Goal: Information Seeking & Learning: Learn about a topic

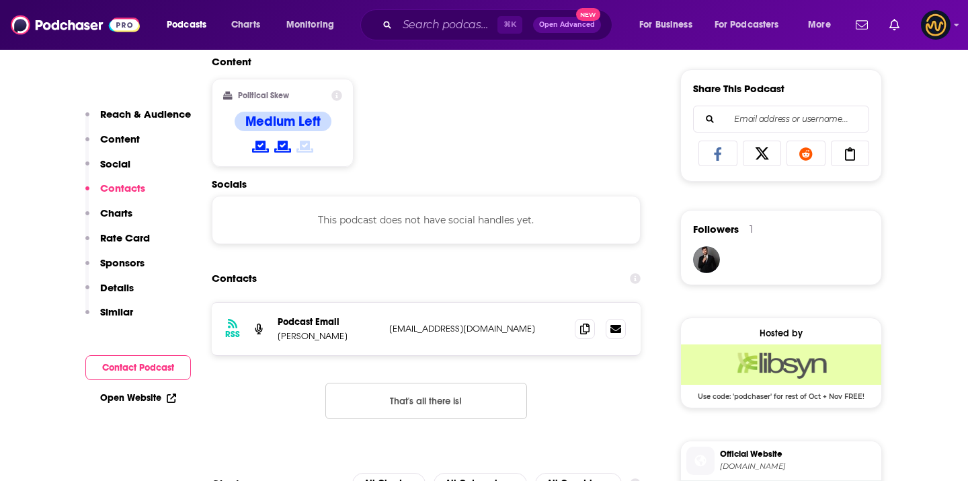
scroll to position [823, 0]
click at [585, 332] on icon at bounding box center [584, 328] width 9 height 11
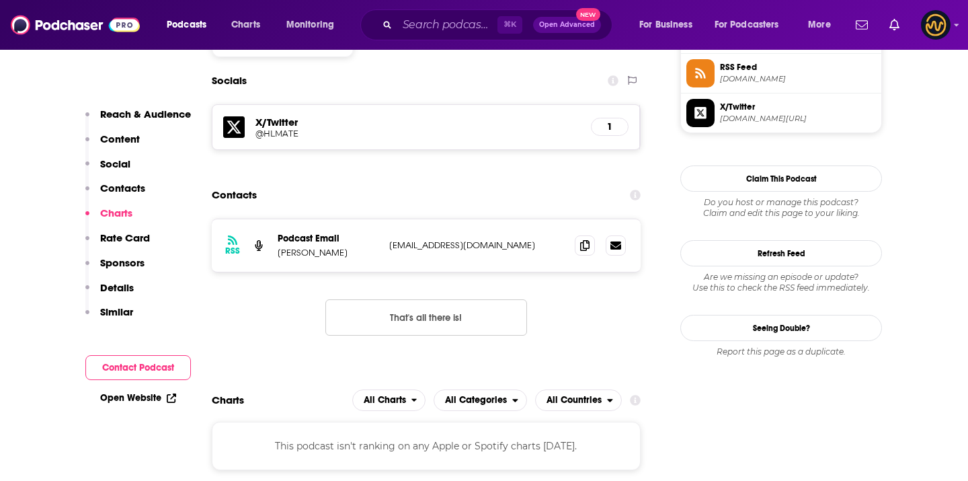
scroll to position [1120, 0]
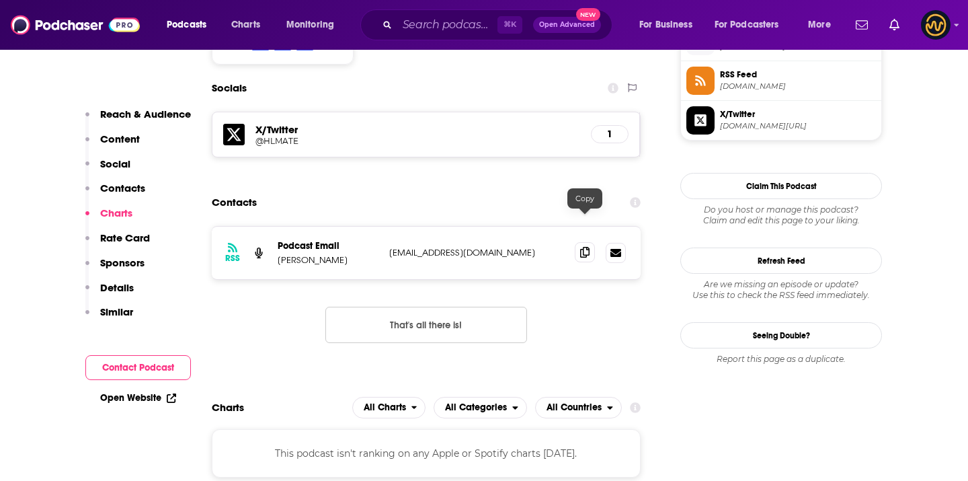
click at [587, 247] on icon at bounding box center [584, 252] width 9 height 11
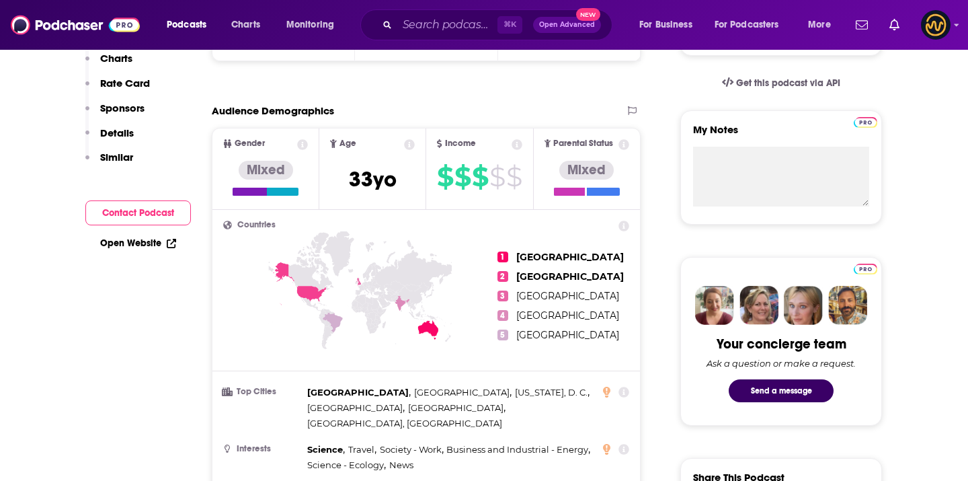
scroll to position [0, 0]
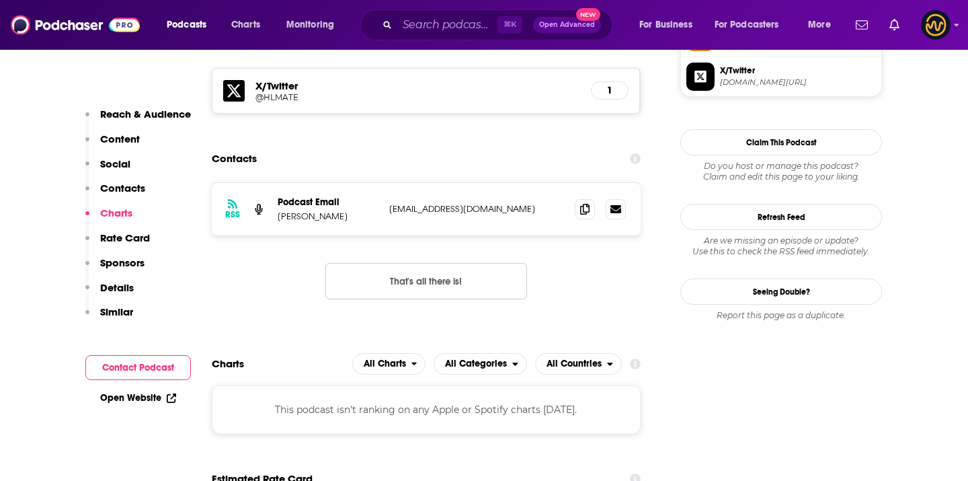
scroll to position [1153, 0]
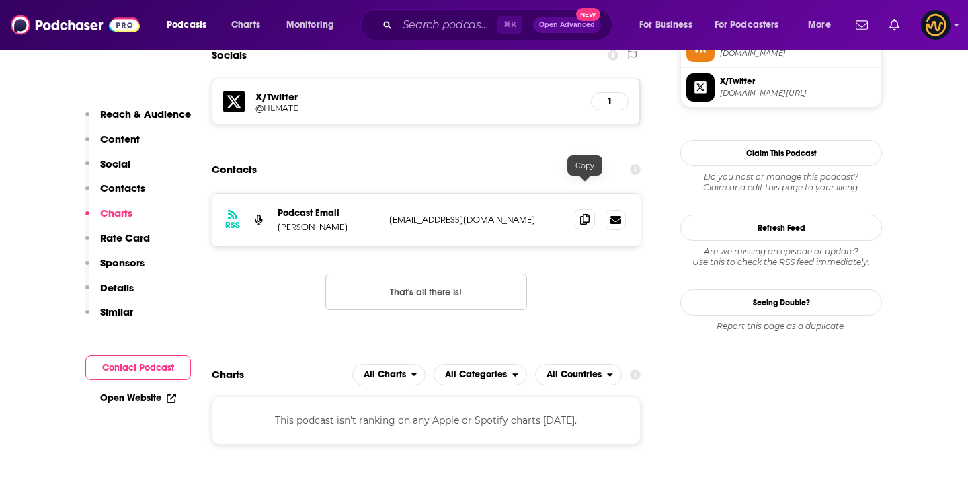
click at [588, 214] on icon at bounding box center [584, 219] width 9 height 11
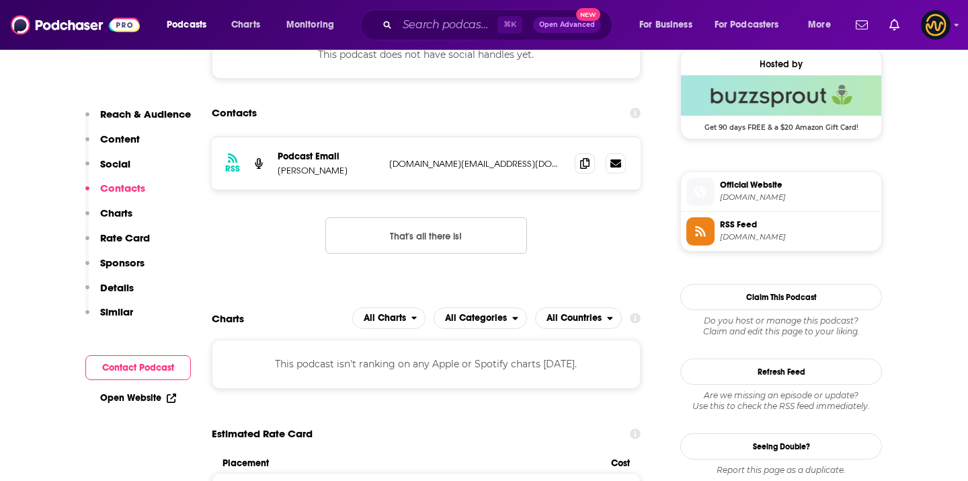
scroll to position [997, 0]
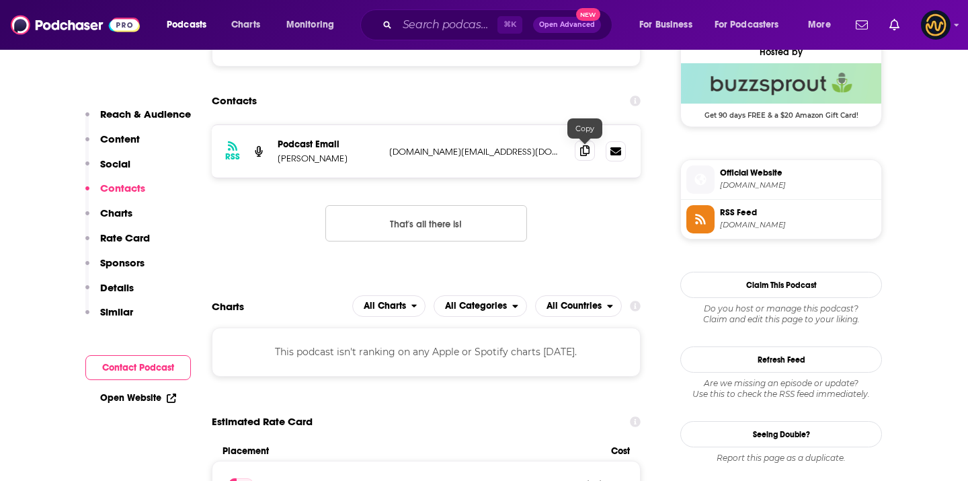
click at [584, 154] on icon at bounding box center [584, 150] width 9 height 11
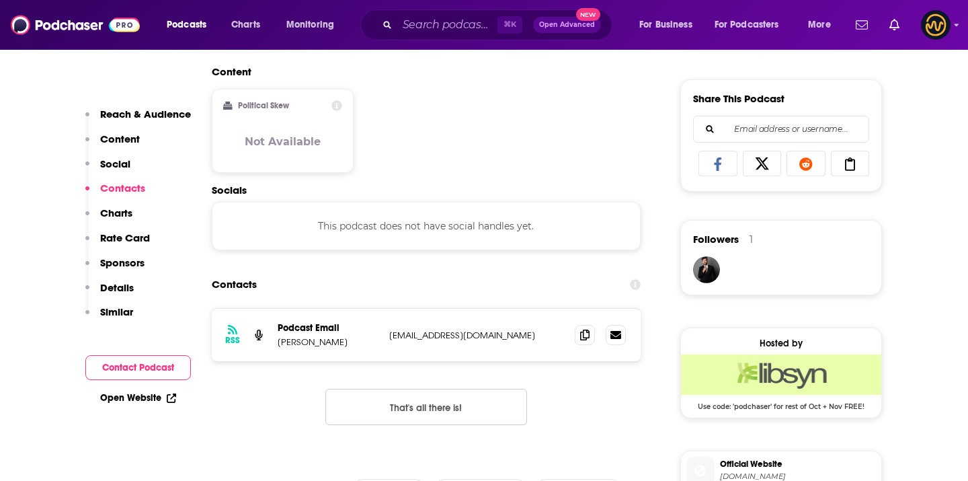
scroll to position [852, 0]
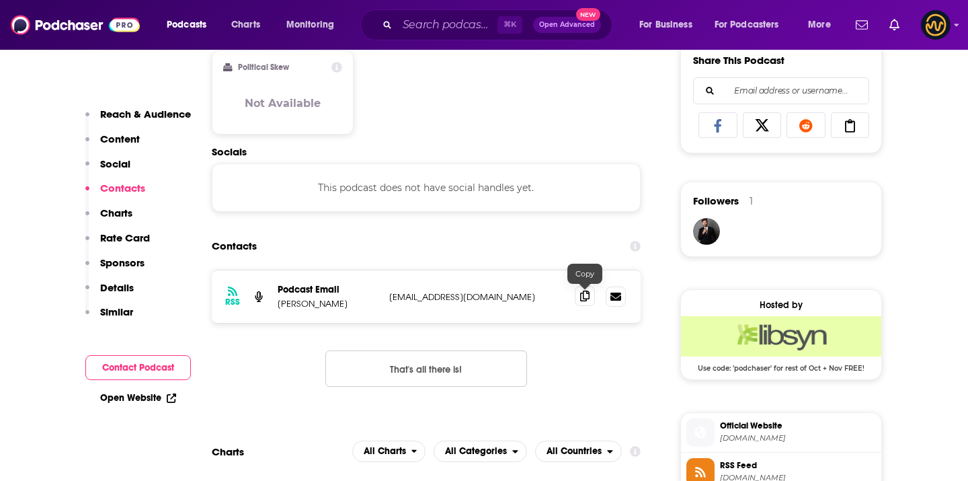
click at [583, 296] on icon at bounding box center [584, 295] width 9 height 11
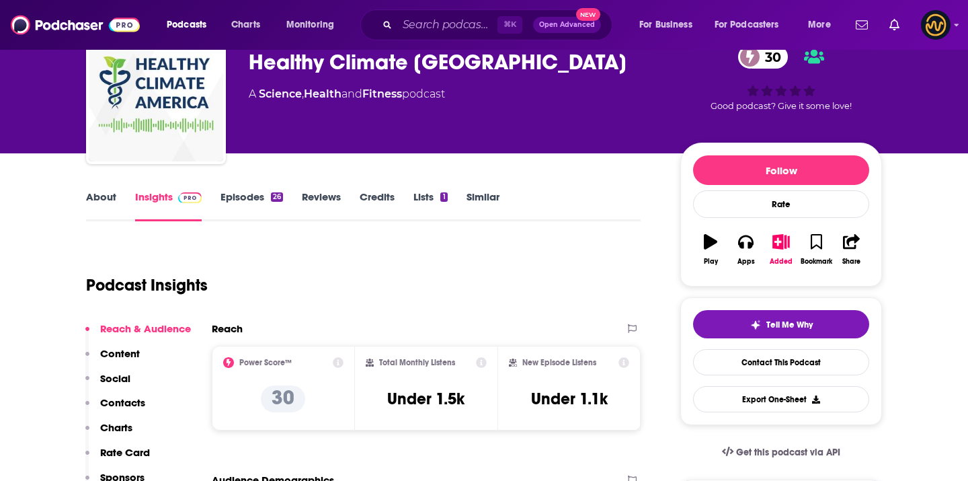
scroll to position [0, 0]
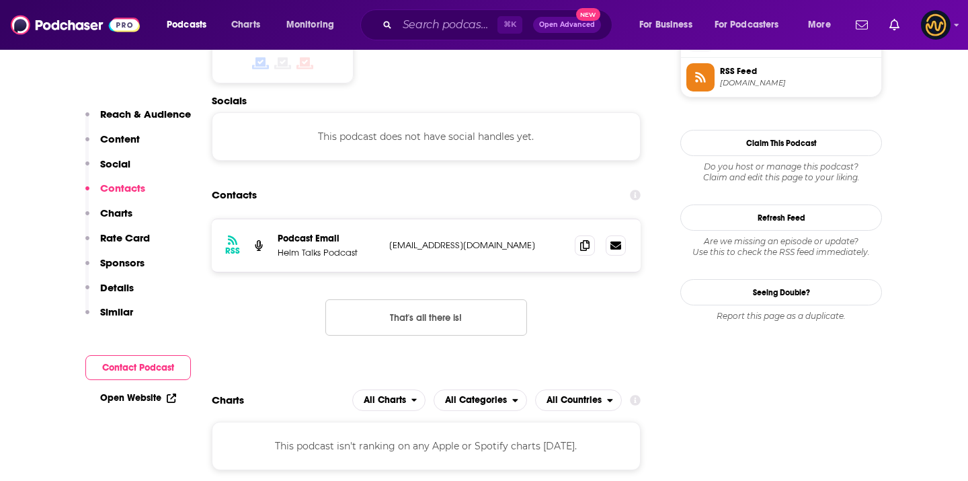
scroll to position [1125, 0]
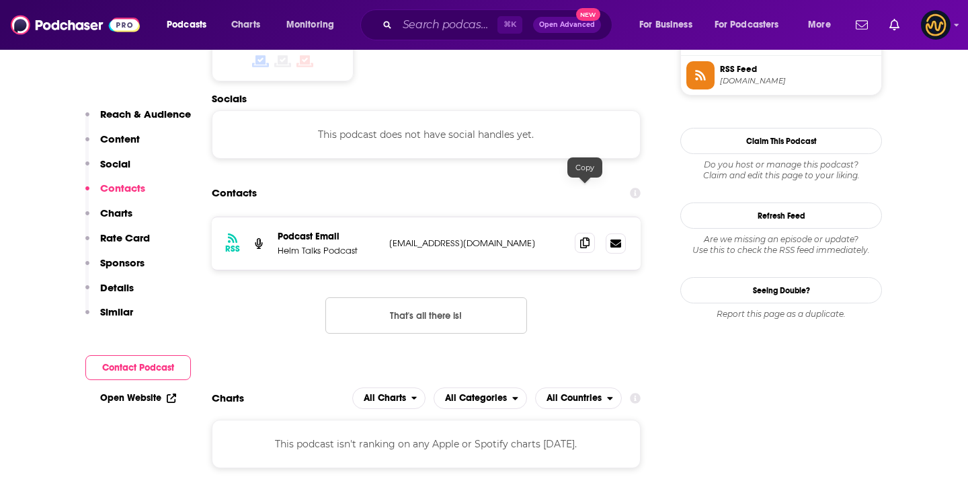
click at [582, 237] on icon at bounding box center [584, 242] width 9 height 11
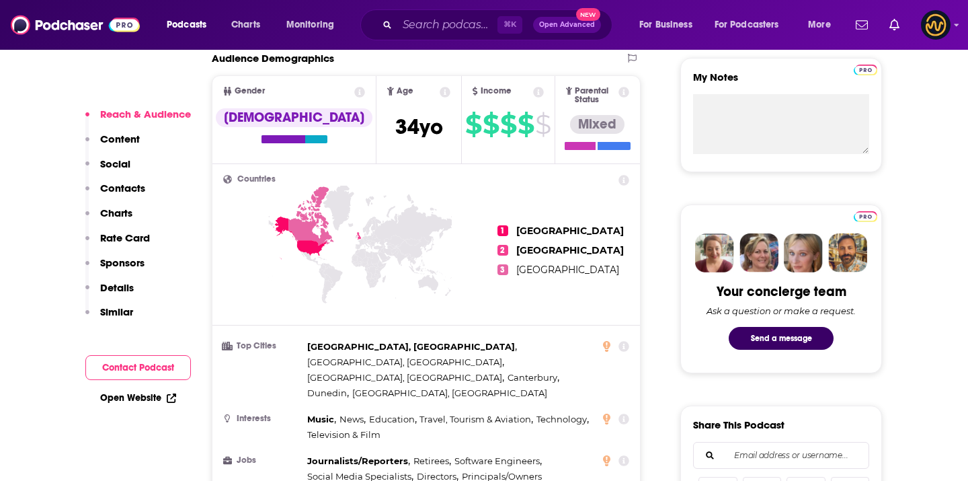
scroll to position [1023, 0]
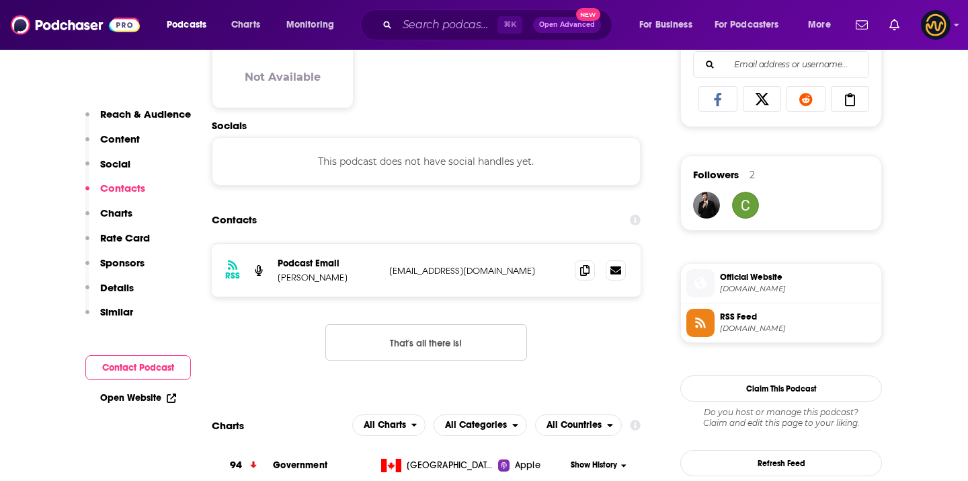
scroll to position [912, 0]
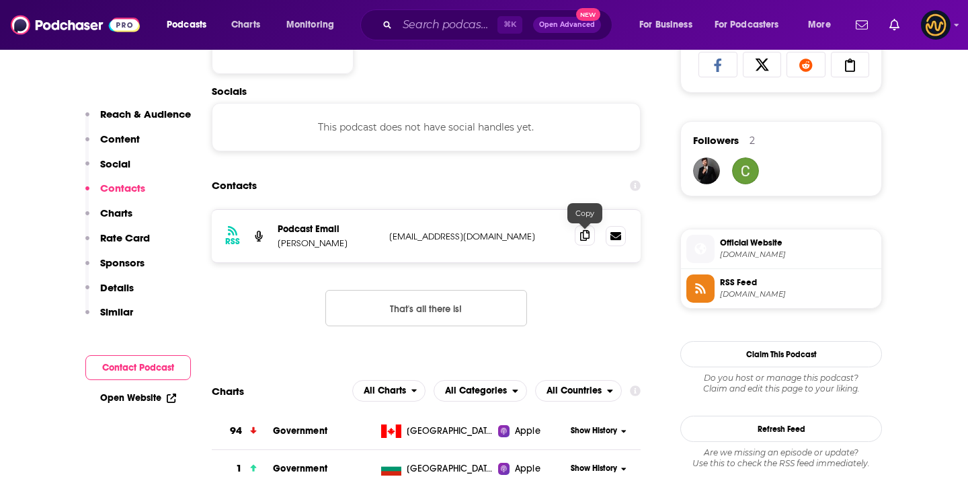
click at [582, 238] on icon at bounding box center [584, 235] width 9 height 11
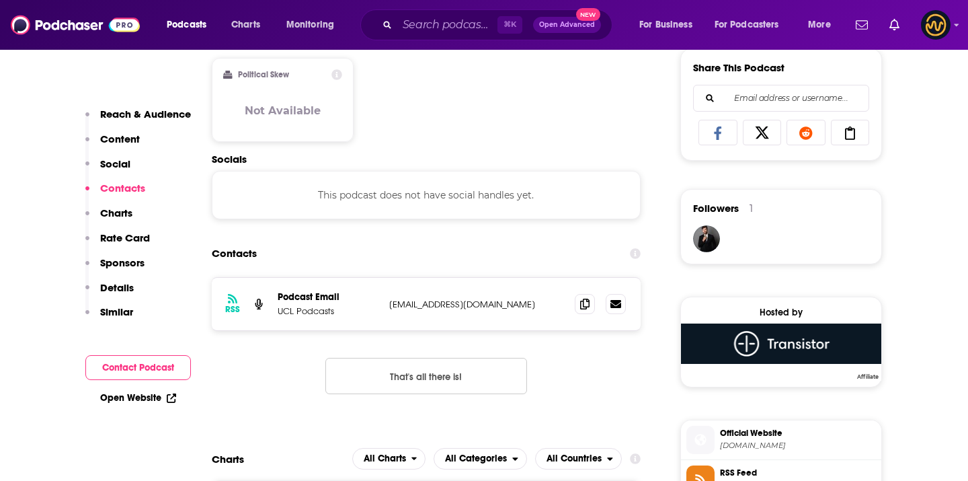
scroll to position [846, 0]
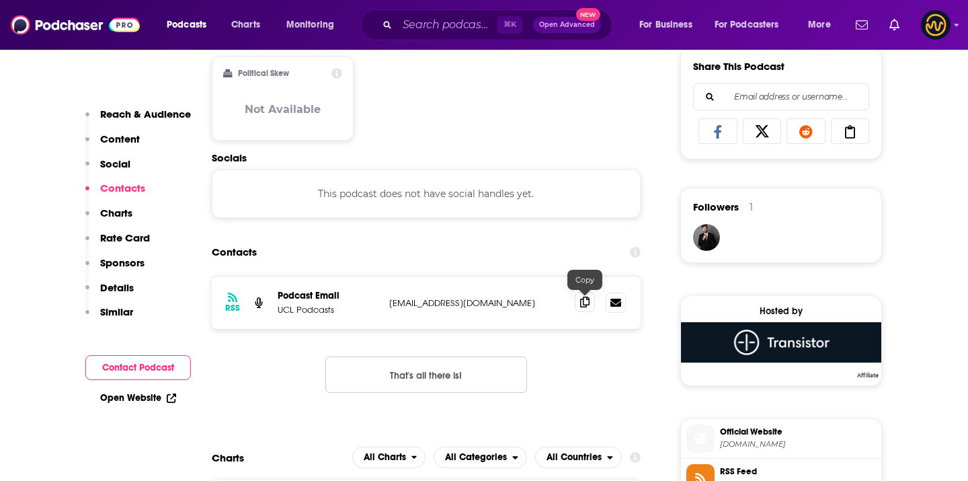
click at [586, 301] on icon at bounding box center [584, 301] width 9 height 11
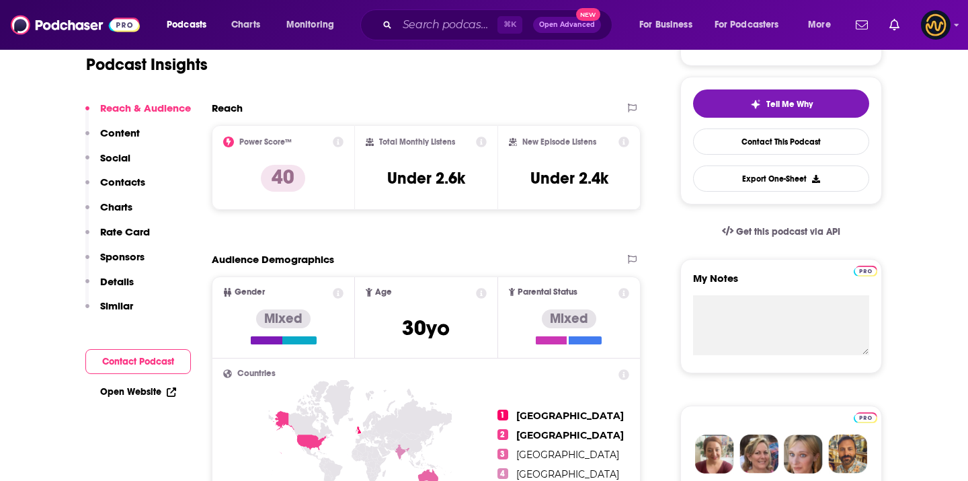
scroll to position [0, 0]
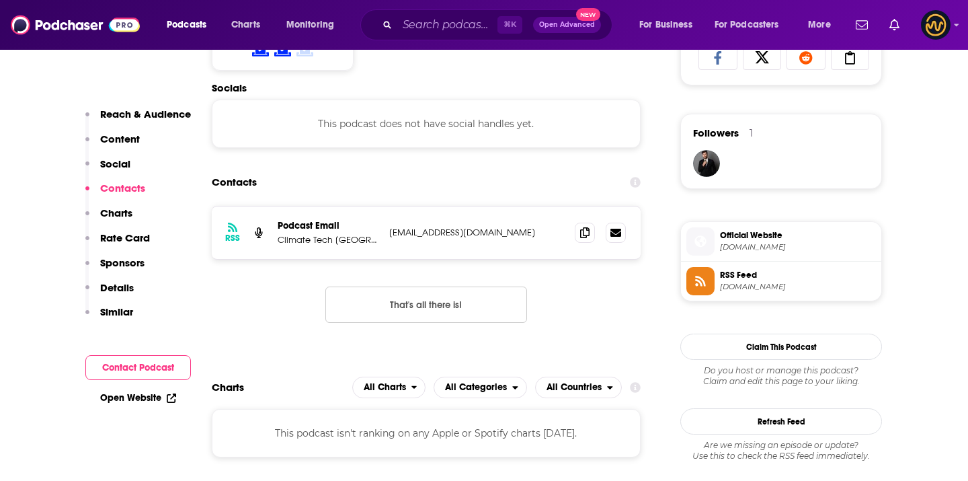
scroll to position [922, 0]
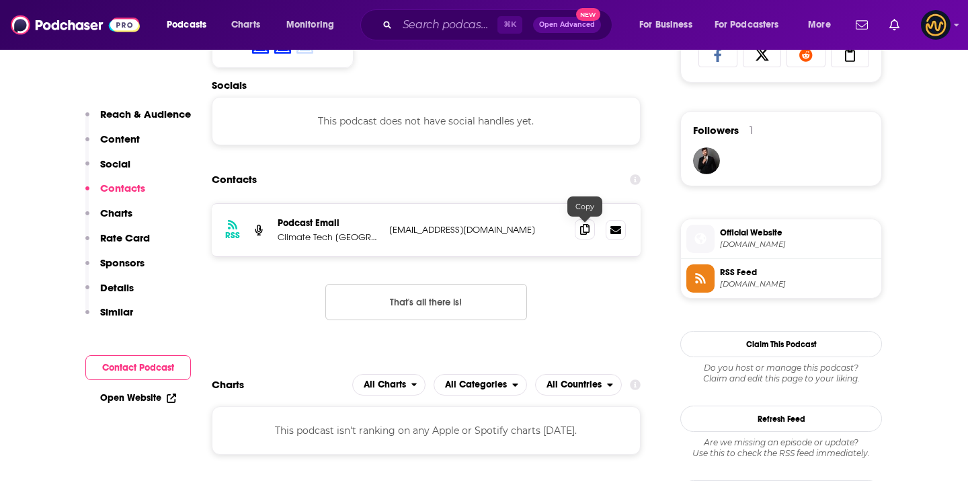
click at [579, 229] on span at bounding box center [585, 229] width 20 height 20
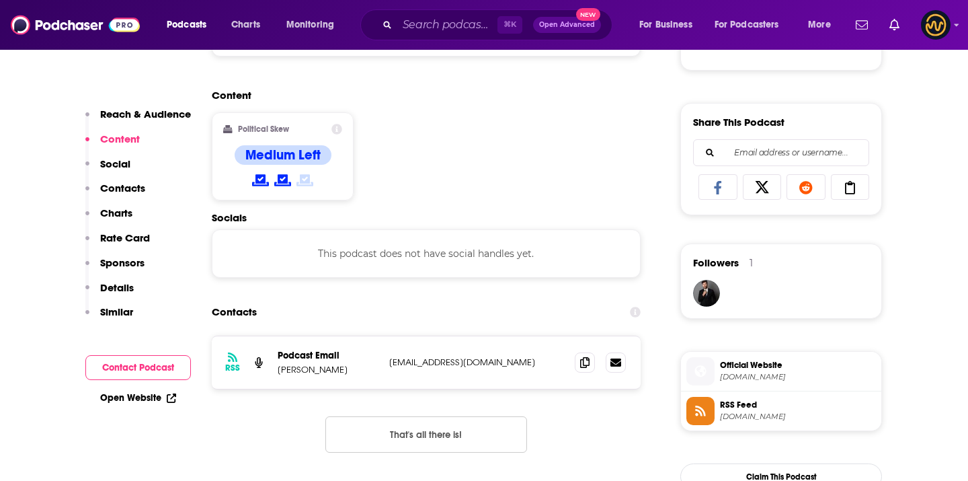
scroll to position [800, 0]
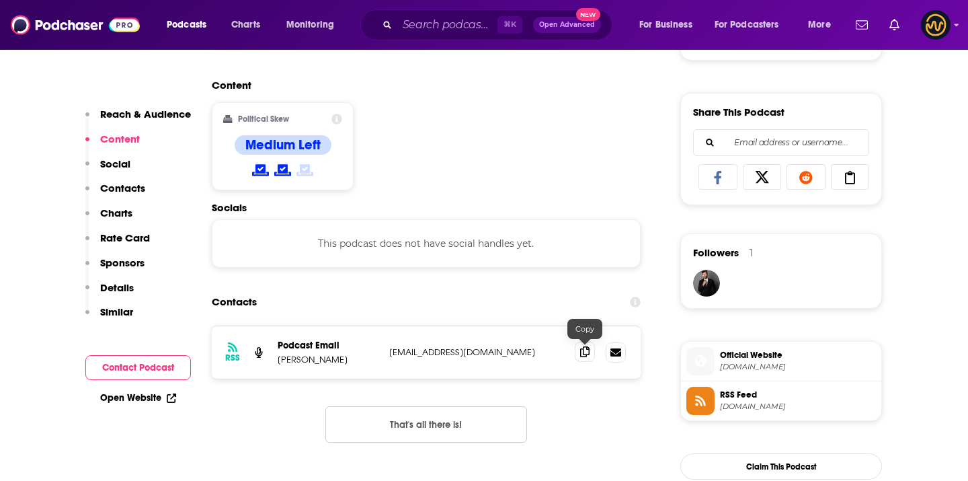
click at [587, 351] on icon at bounding box center [584, 351] width 9 height 11
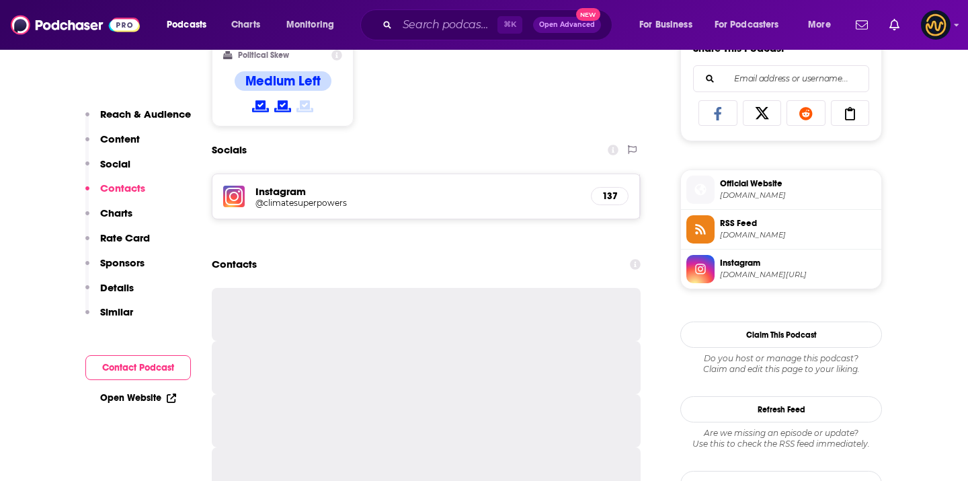
scroll to position [865, 0]
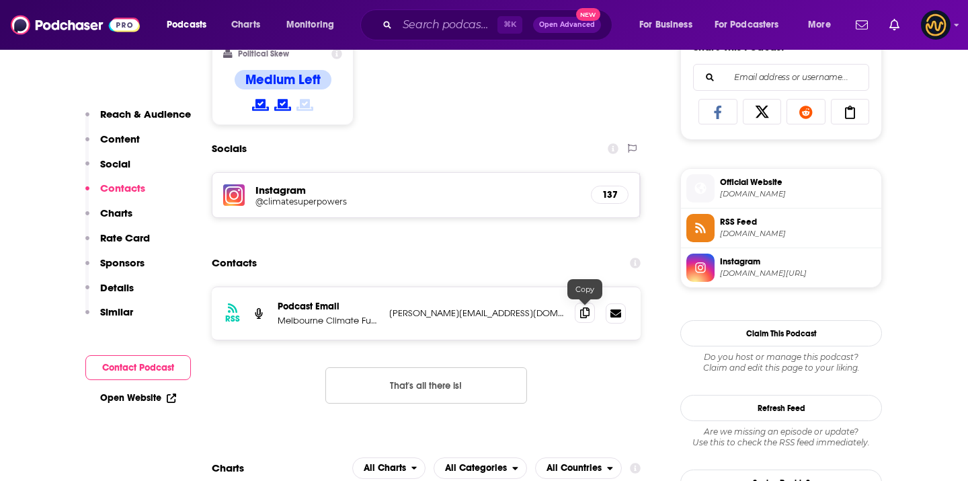
click at [585, 319] on span at bounding box center [585, 312] width 20 height 20
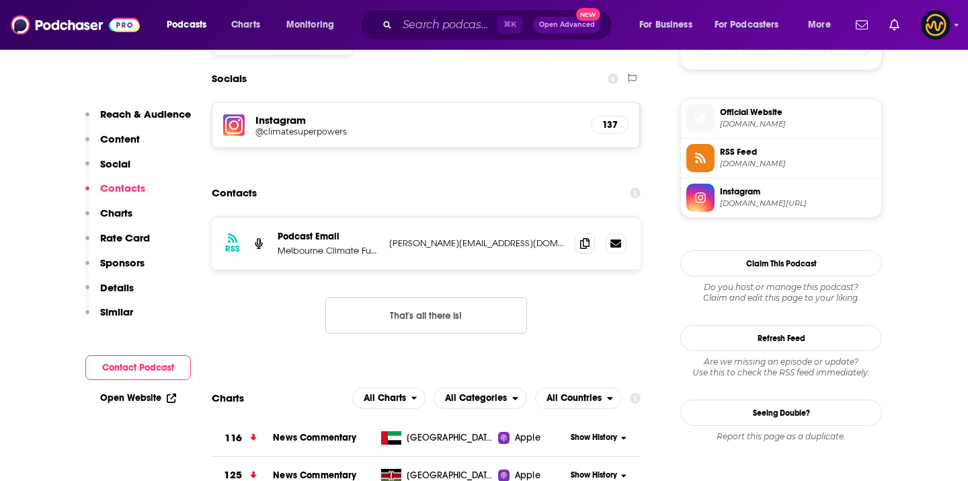
scroll to position [937, 0]
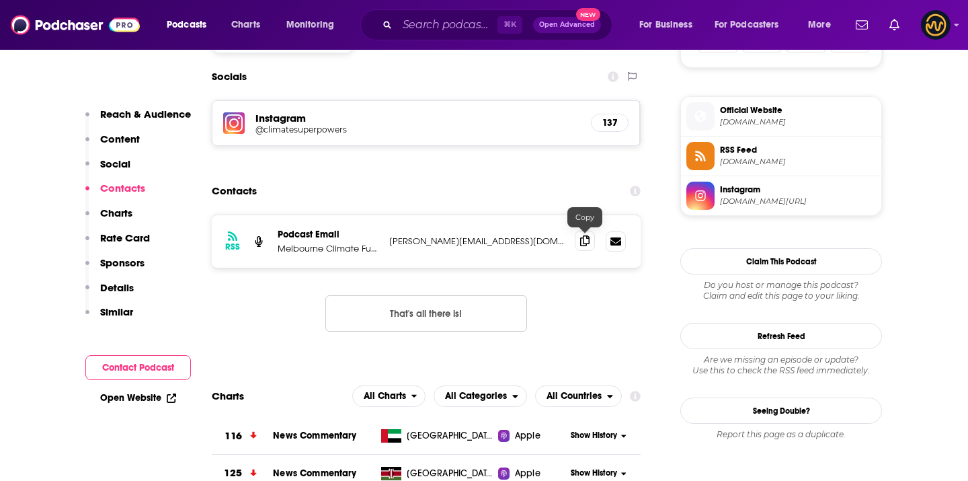
click at [584, 244] on icon at bounding box center [584, 240] width 9 height 11
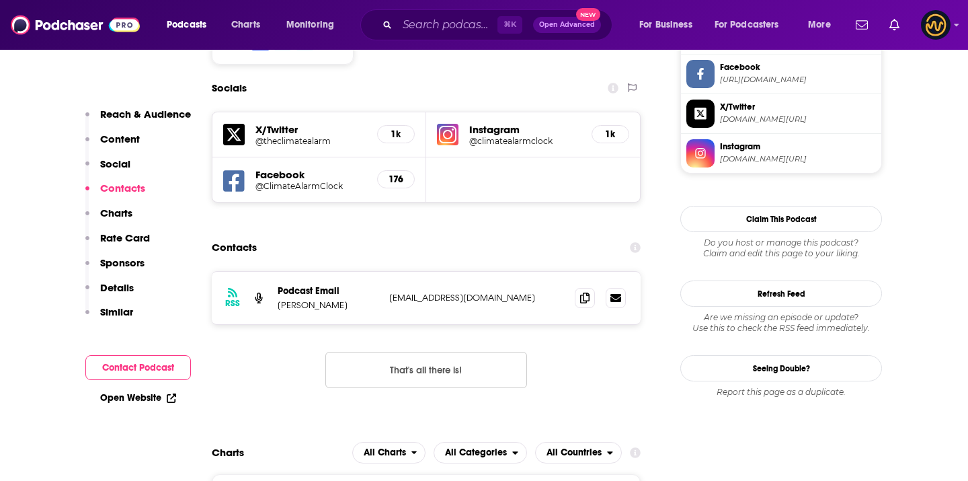
scroll to position [1210, 0]
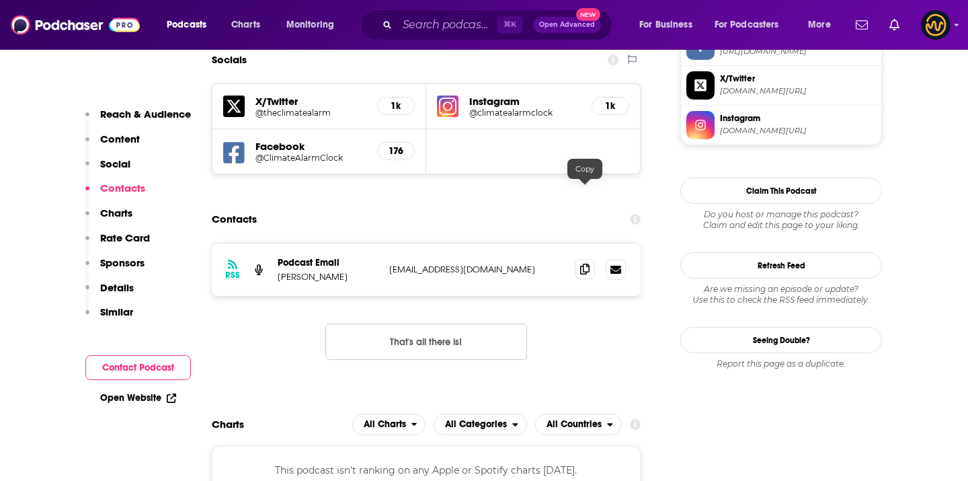
click at [583, 264] on icon at bounding box center [584, 269] width 9 height 11
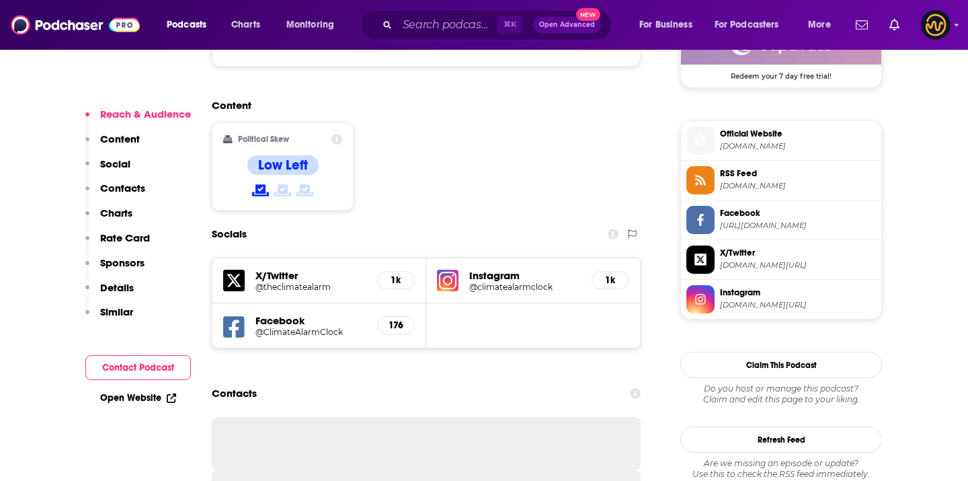
scroll to position [1037, 0]
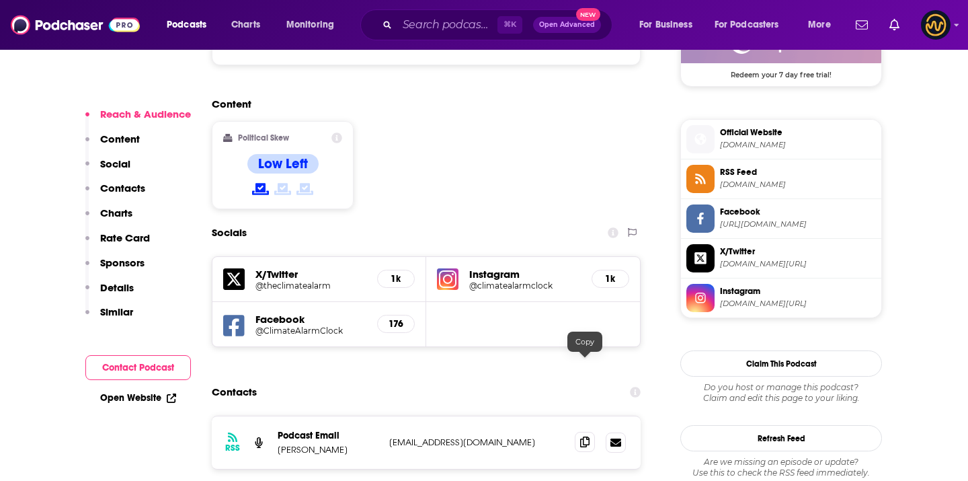
click at [583, 436] on icon at bounding box center [584, 441] width 9 height 11
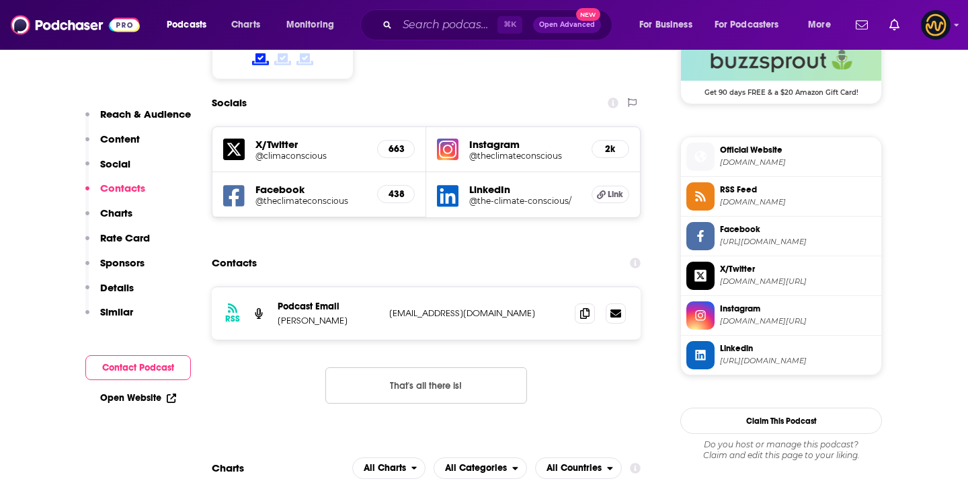
scroll to position [1143, 0]
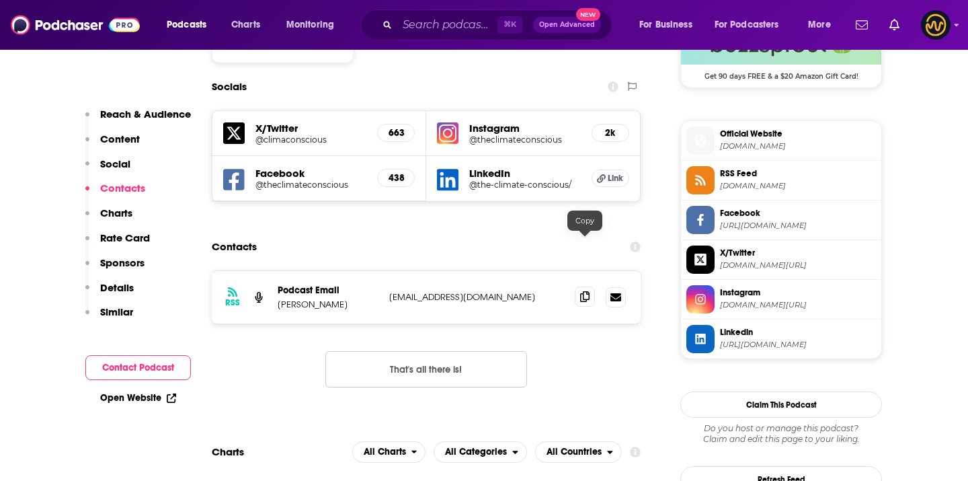
click at [583, 291] on icon at bounding box center [584, 296] width 9 height 11
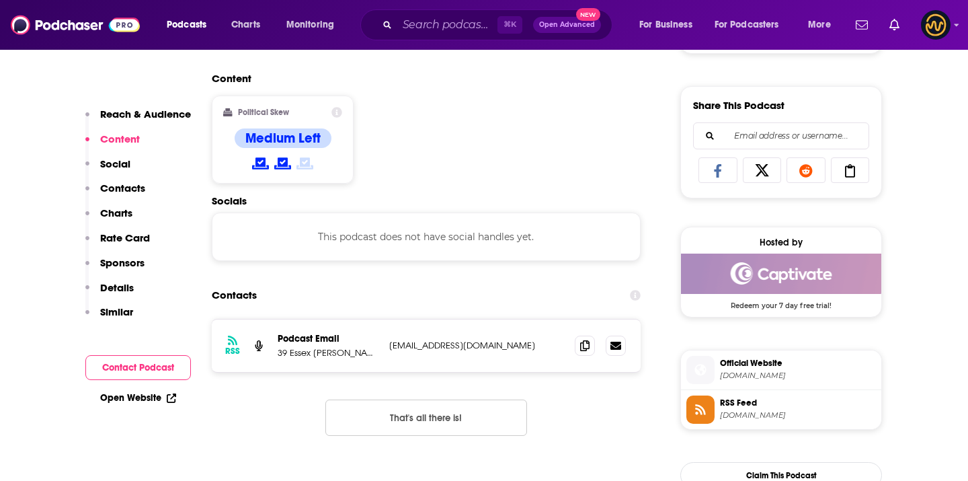
scroll to position [817, 0]
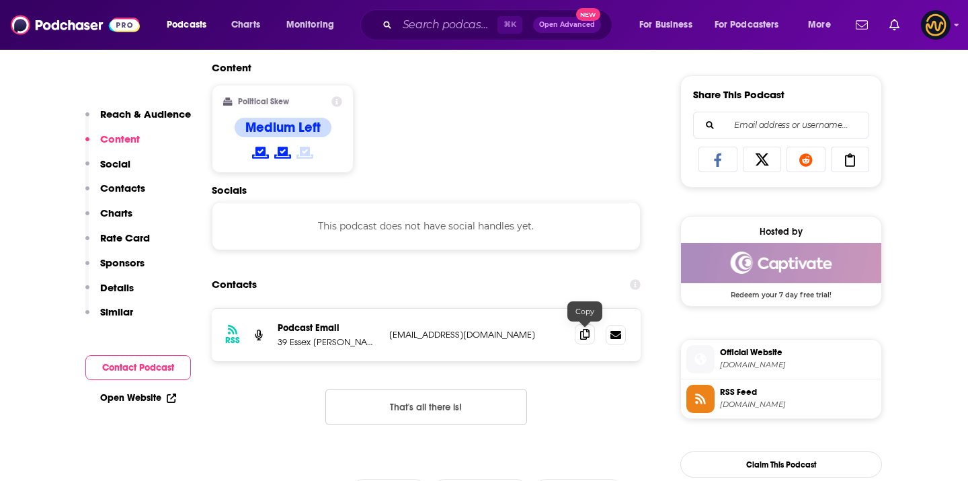
click at [583, 334] on icon at bounding box center [584, 334] width 9 height 11
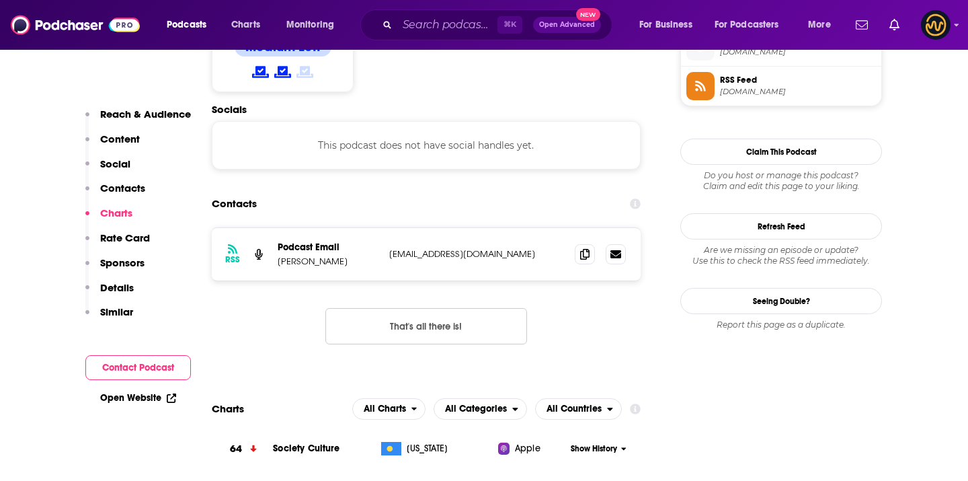
scroll to position [1083, 0]
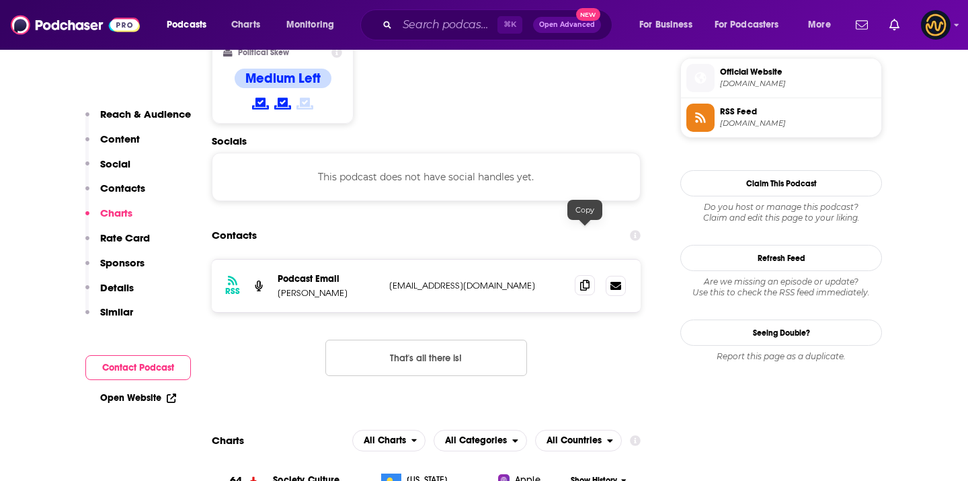
click at [586, 280] on icon at bounding box center [584, 285] width 9 height 11
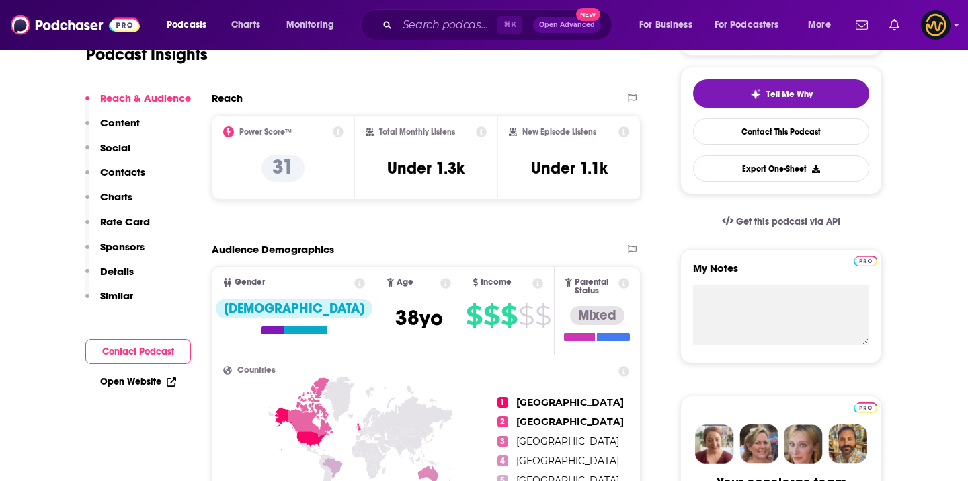
scroll to position [0, 0]
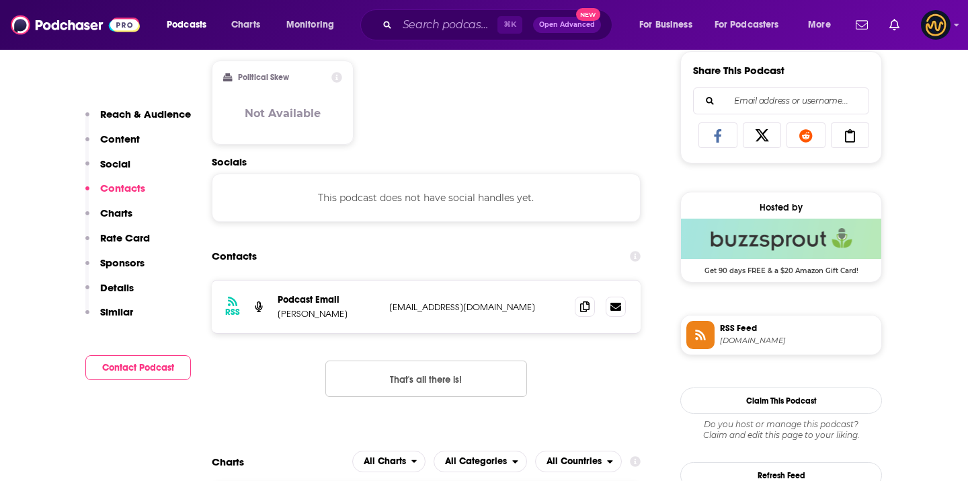
scroll to position [861, 0]
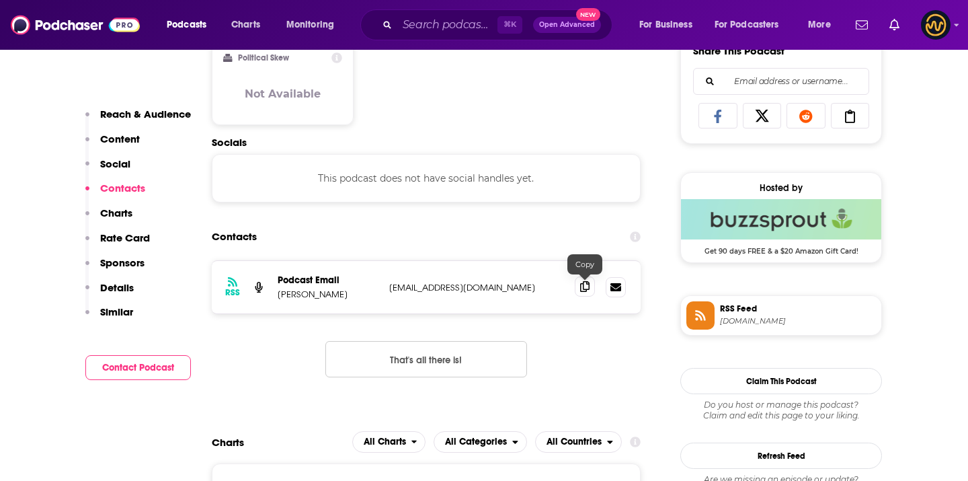
click at [584, 288] on icon at bounding box center [584, 286] width 9 height 11
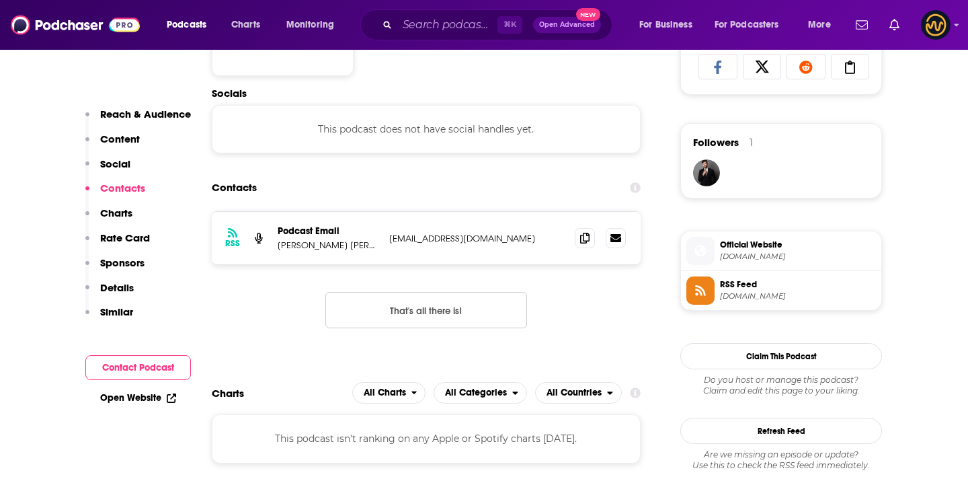
scroll to position [918, 0]
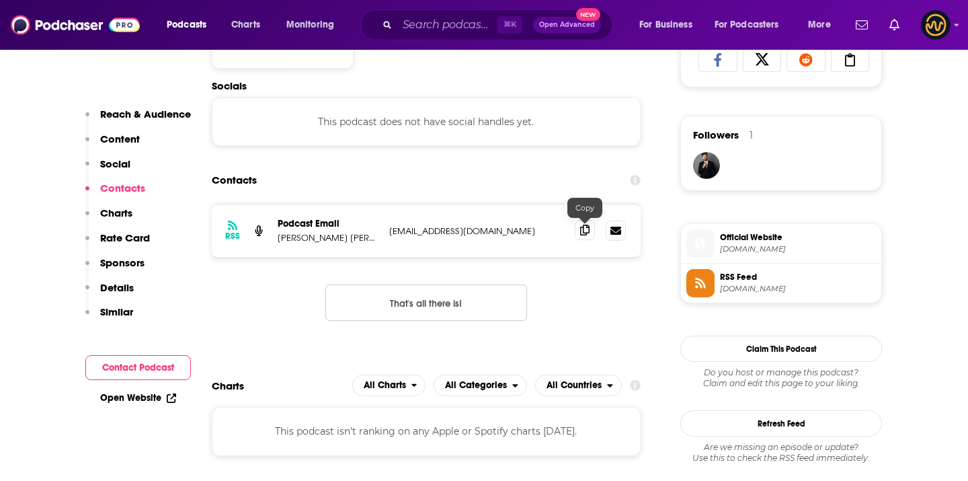
click at [583, 231] on icon at bounding box center [584, 230] width 9 height 11
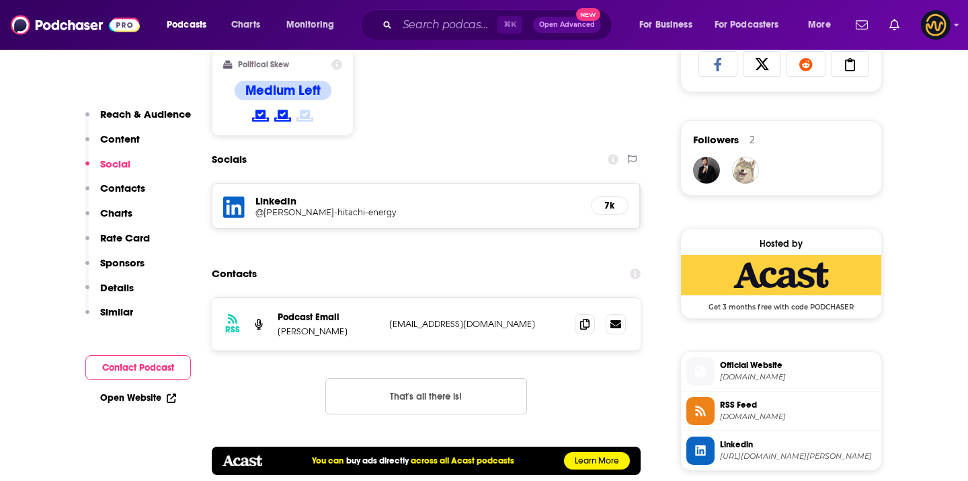
scroll to position [915, 0]
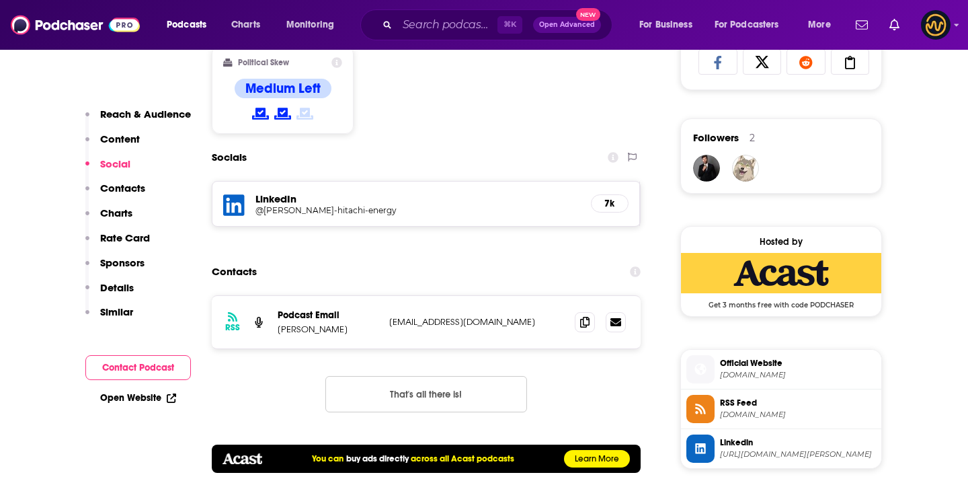
click at [274, 200] on h5 "LinkedIn" at bounding box center [417, 198] width 325 height 13
click at [234, 206] on icon at bounding box center [234, 205] width 22 height 25
click at [585, 318] on icon at bounding box center [584, 321] width 9 height 11
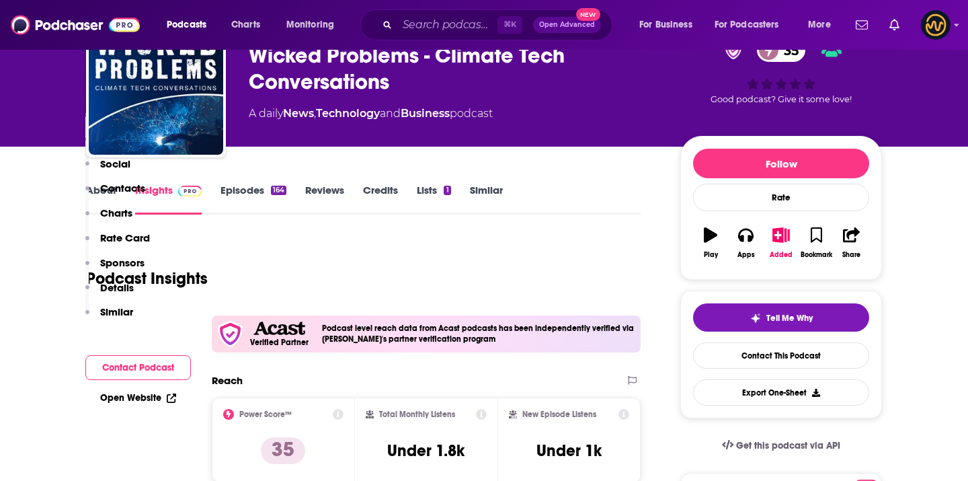
scroll to position [0, 0]
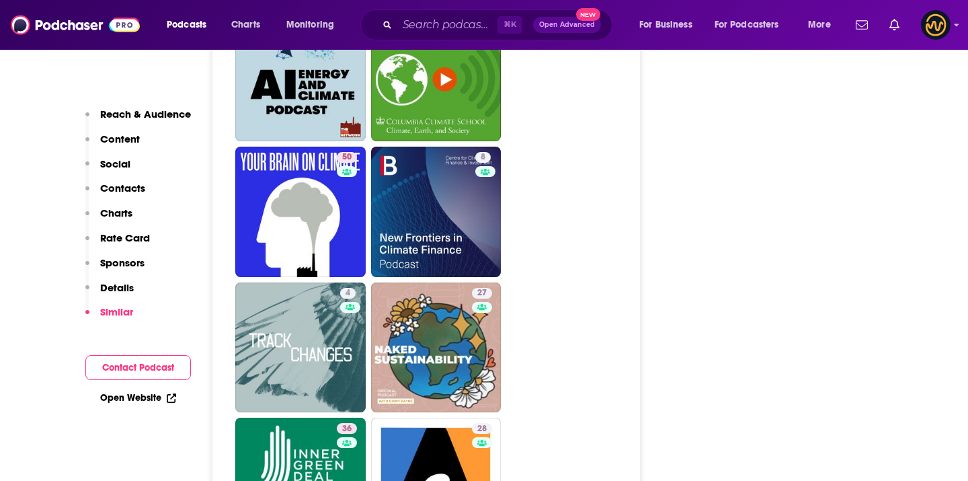
scroll to position [2232, 0]
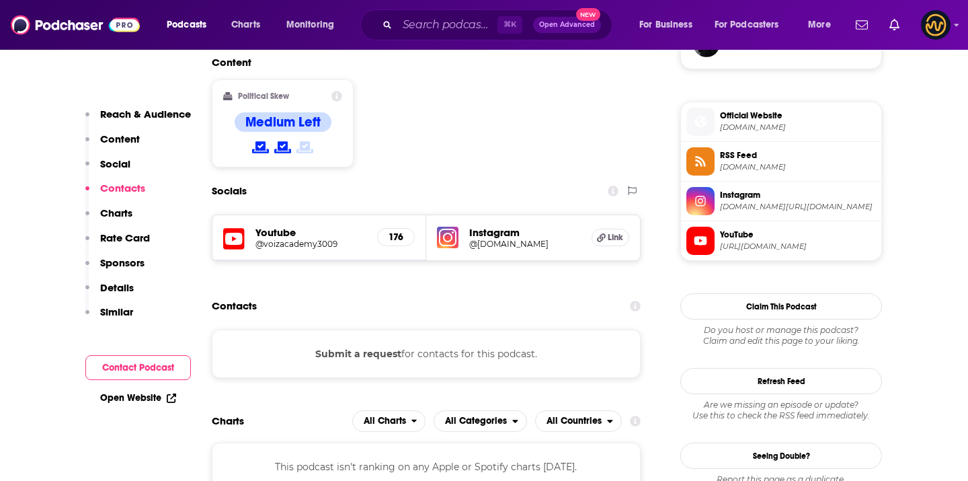
scroll to position [1041, 0]
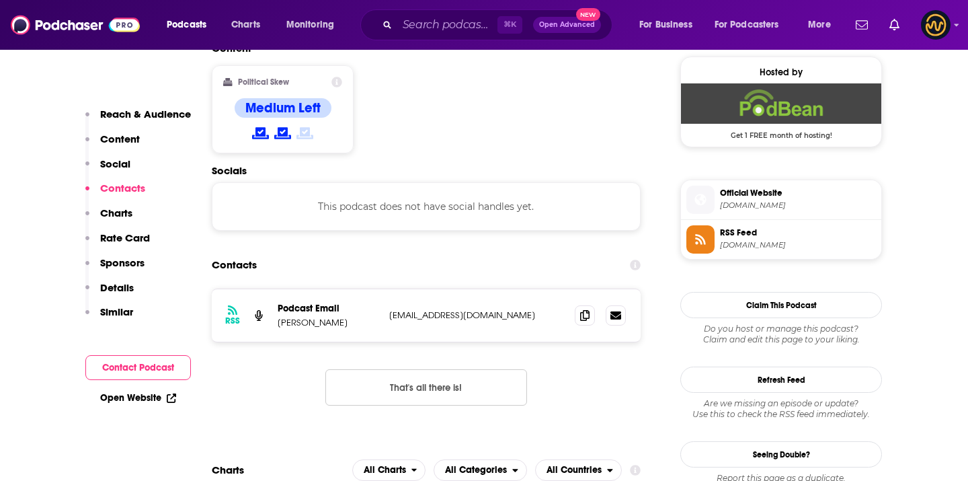
scroll to position [1086, 0]
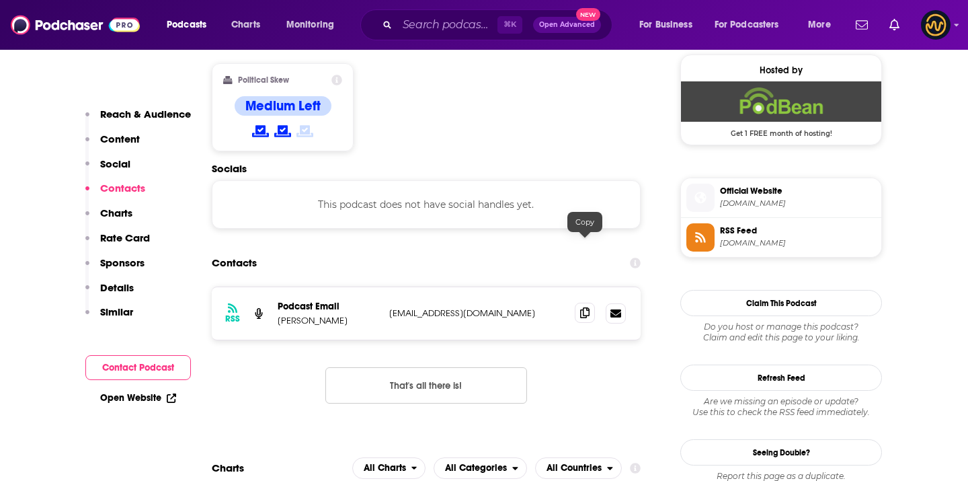
click at [584, 307] on icon at bounding box center [584, 312] width 9 height 11
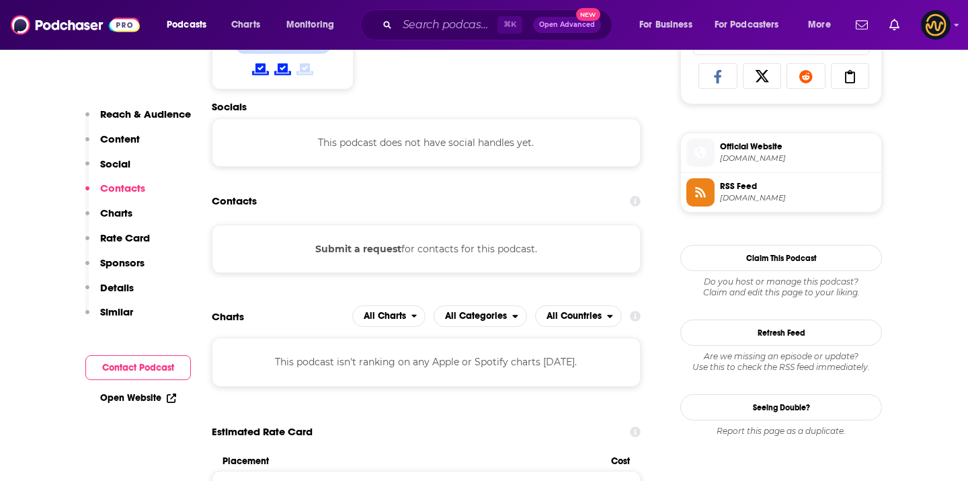
scroll to position [902, 0]
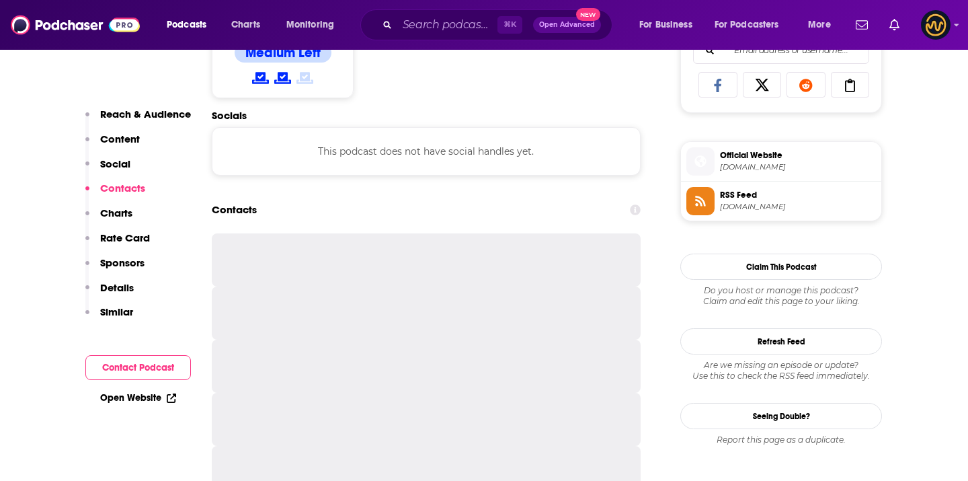
scroll to position [903, 0]
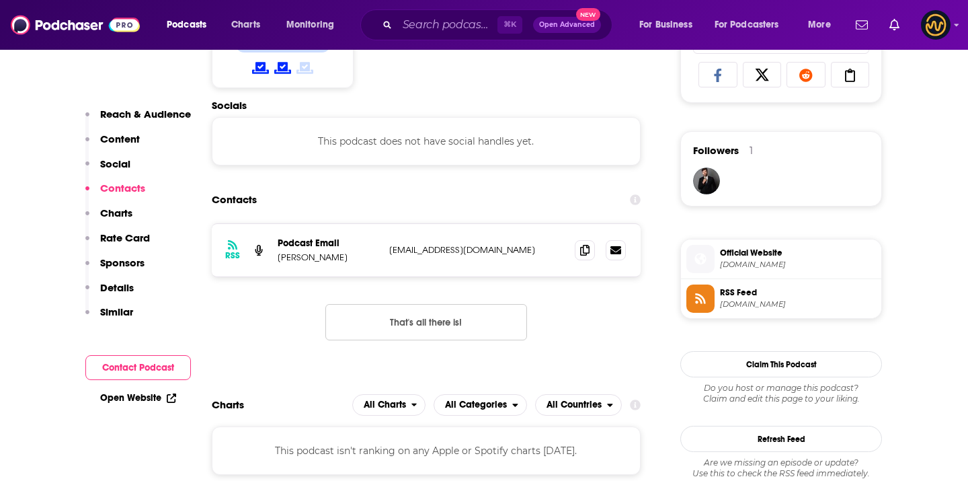
scroll to position [904, 0]
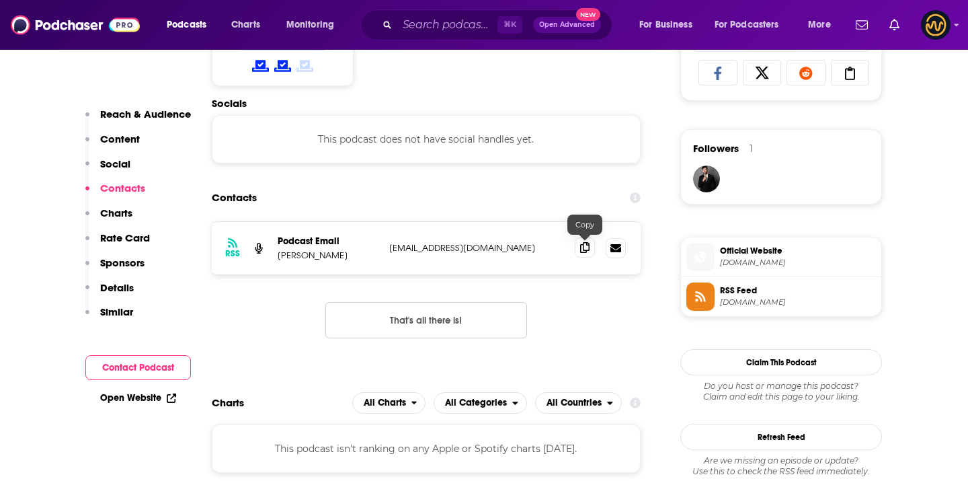
click at [583, 247] on icon at bounding box center [584, 247] width 9 height 11
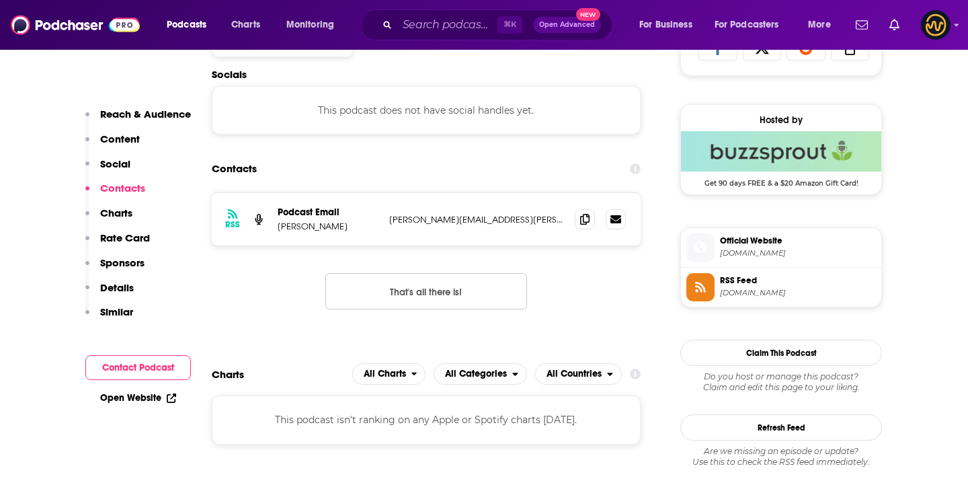
scroll to position [936, 0]
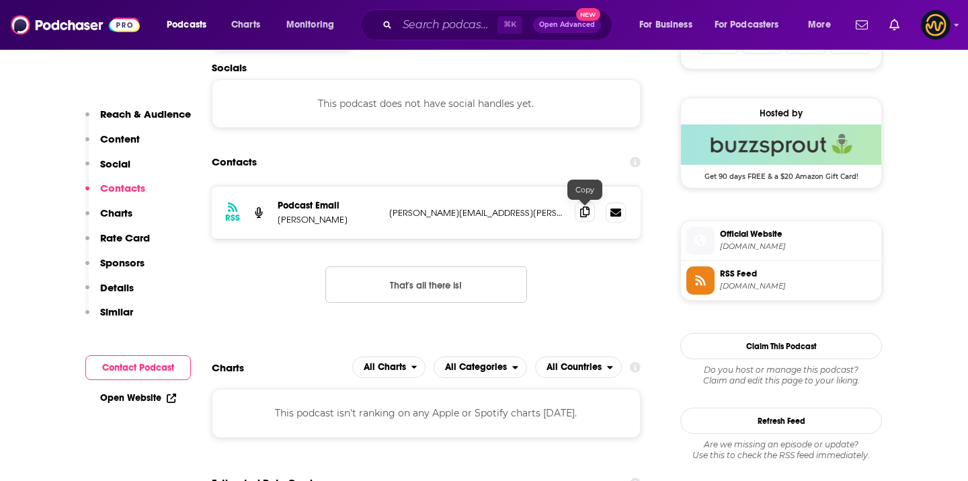
click at [583, 211] on icon at bounding box center [584, 211] width 9 height 11
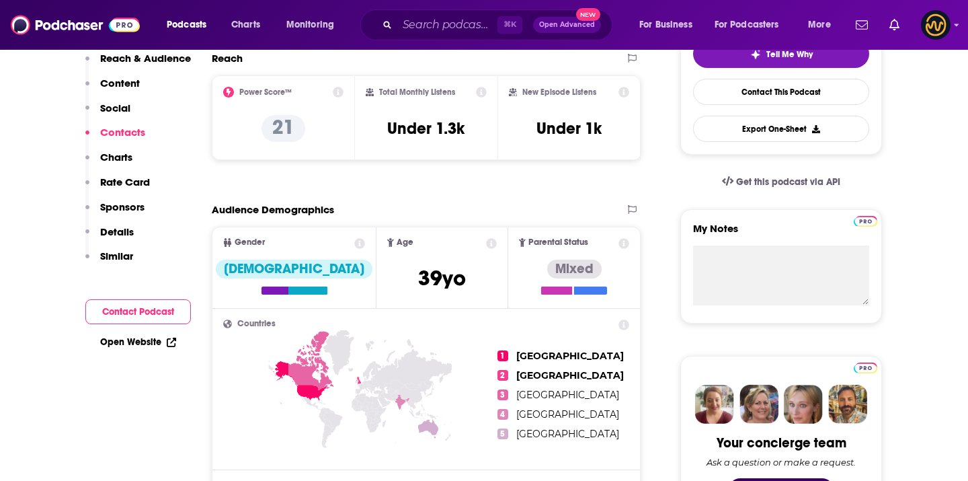
scroll to position [0, 0]
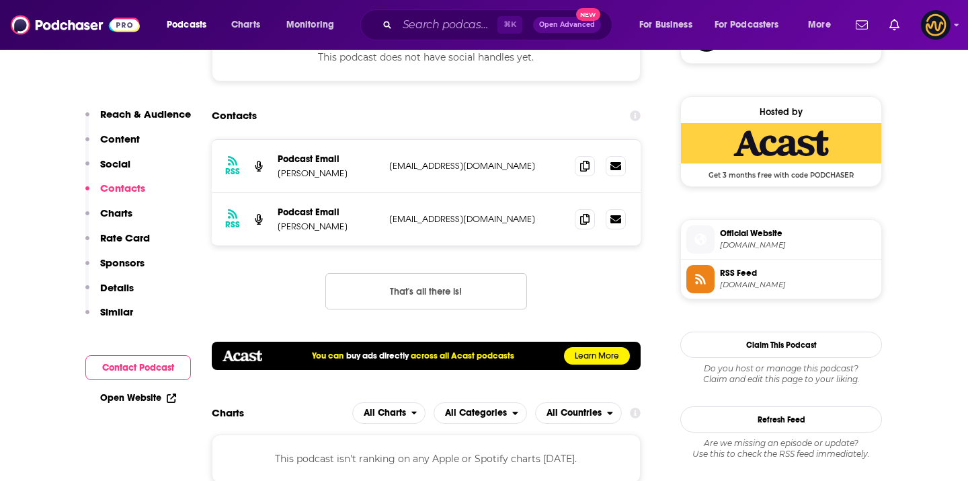
scroll to position [1050, 0]
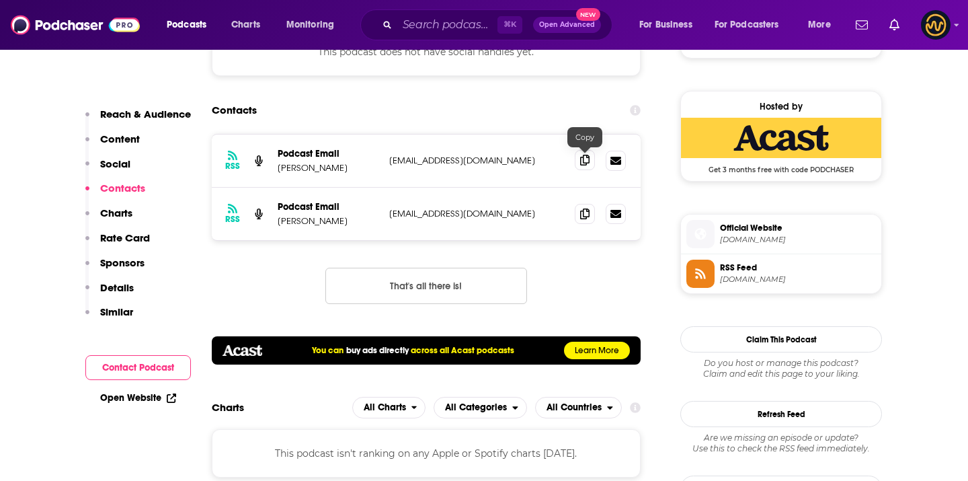
click at [581, 161] on icon at bounding box center [584, 160] width 9 height 11
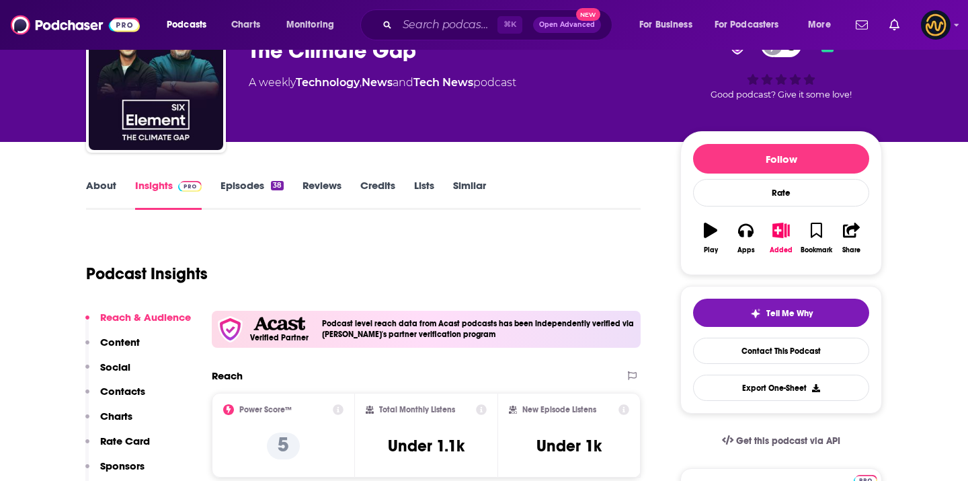
scroll to position [0, 0]
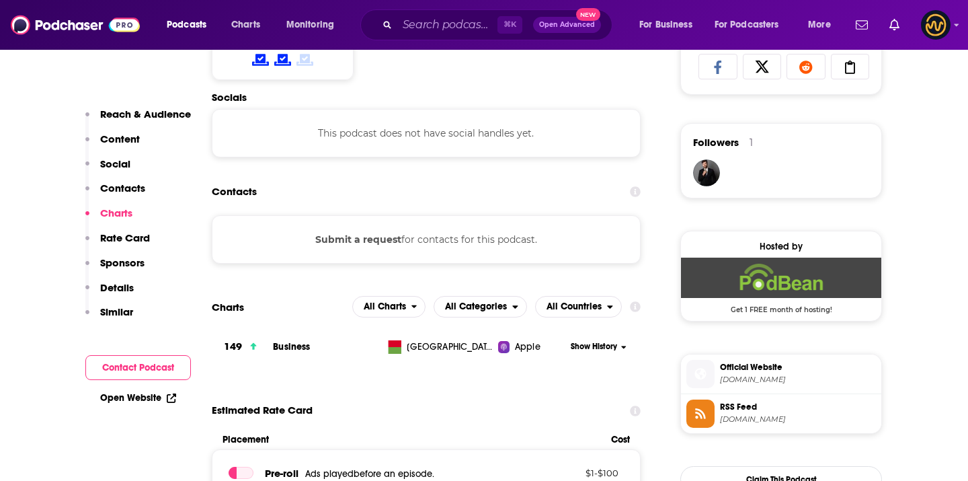
scroll to position [909, 0]
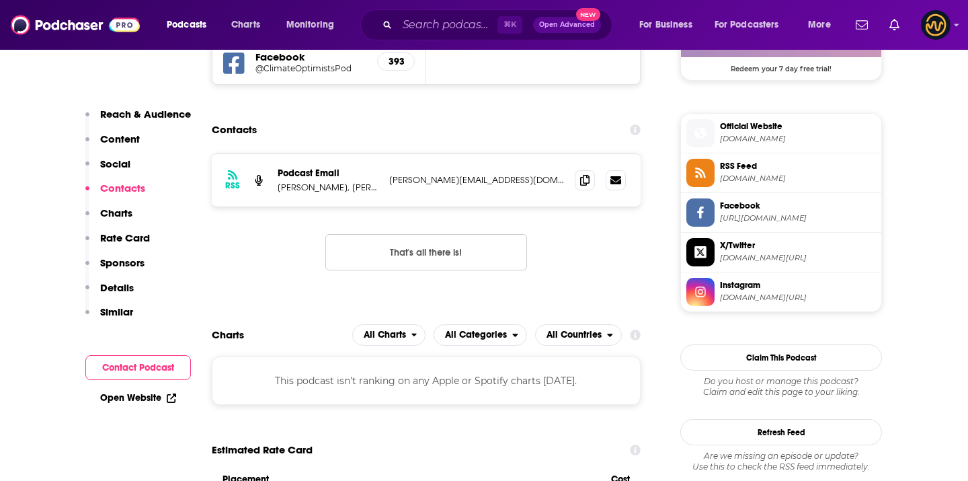
scroll to position [1046, 0]
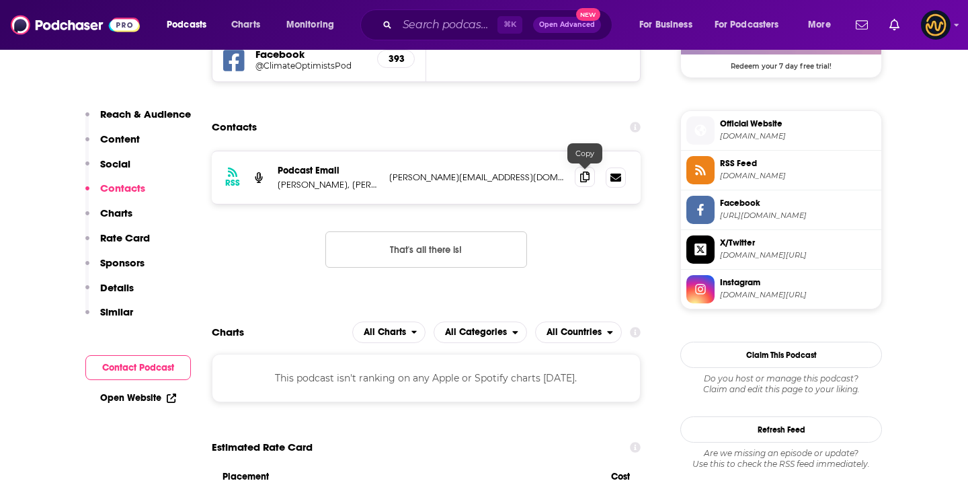
click at [584, 173] on icon at bounding box center [584, 176] width 9 height 11
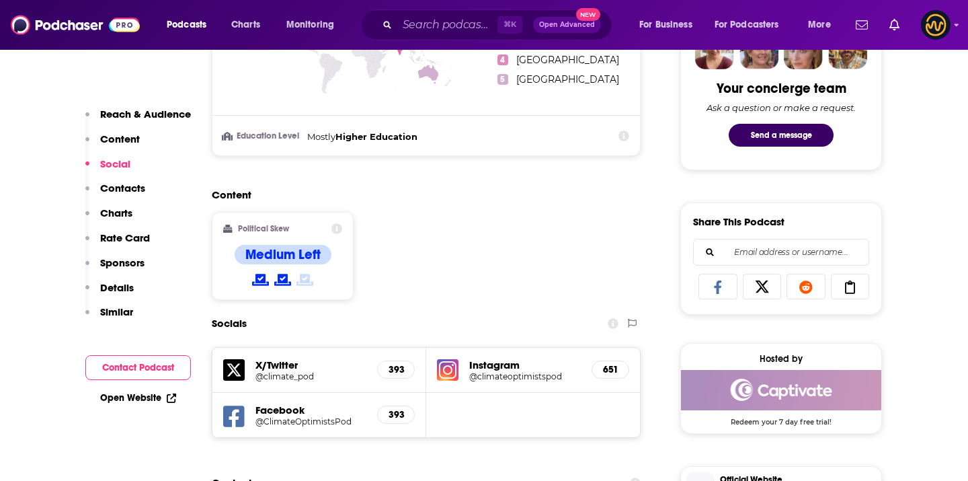
scroll to position [798, 0]
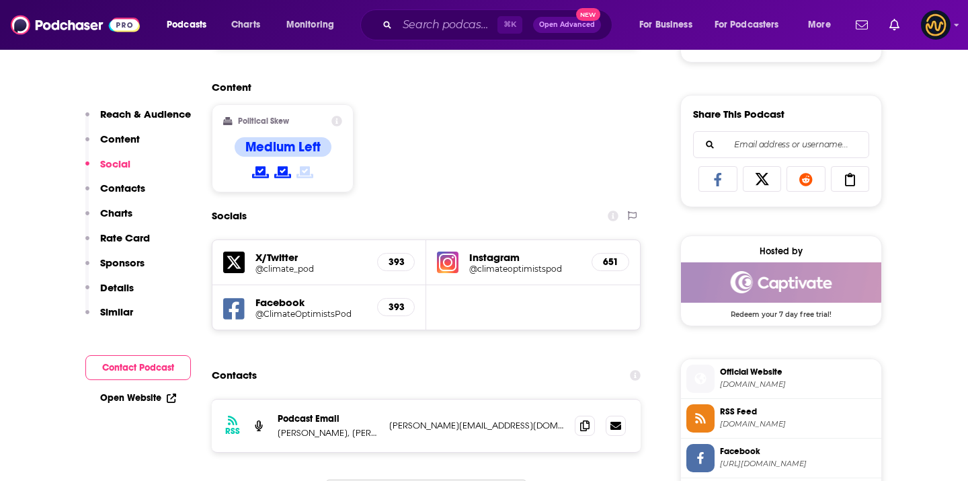
click at [283, 256] on h5 "X/Twitter" at bounding box center [310, 257] width 111 height 13
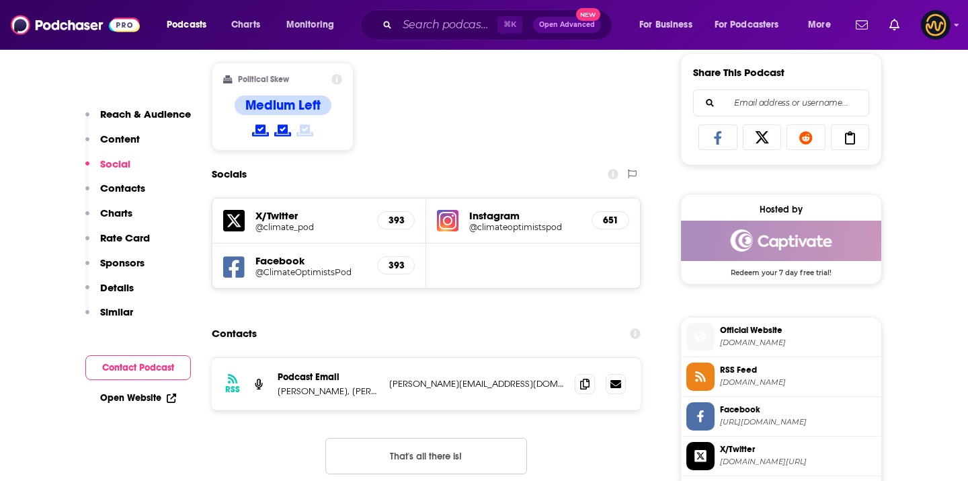
scroll to position [853, 0]
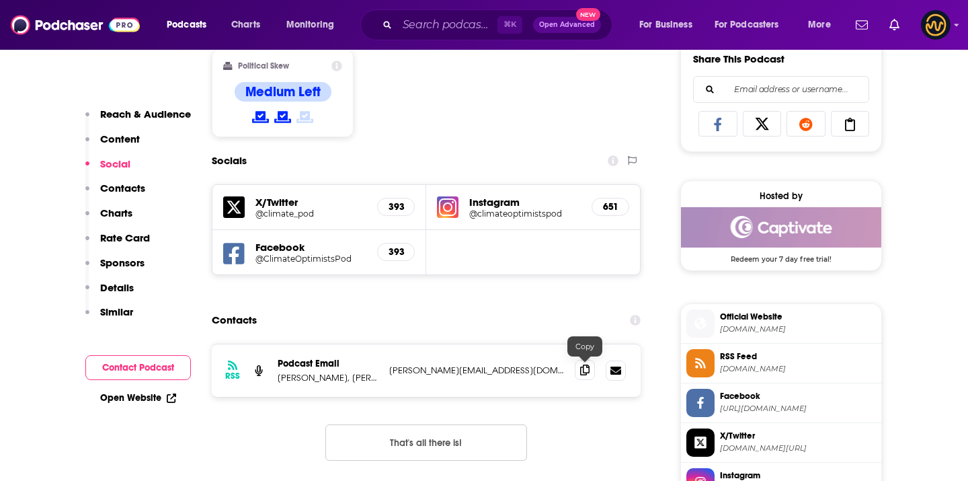
click at [583, 370] on icon at bounding box center [584, 369] width 9 height 11
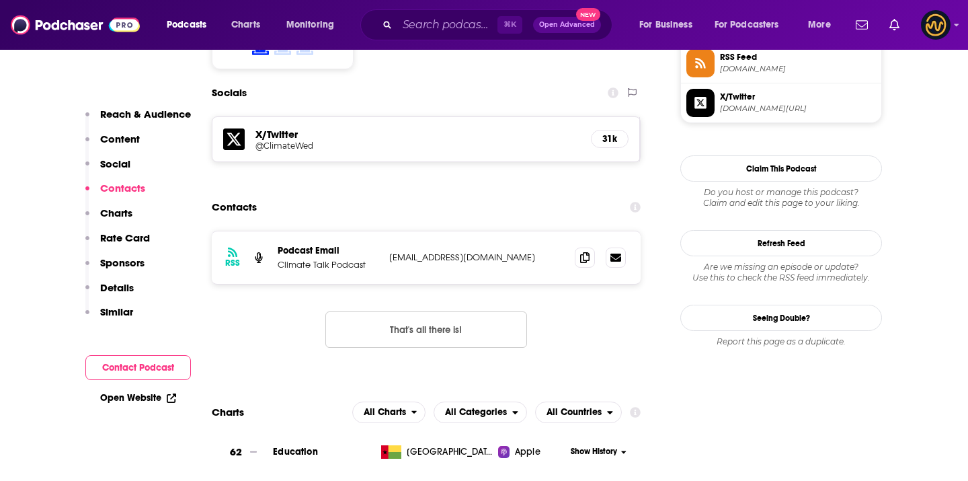
scroll to position [1143, 0]
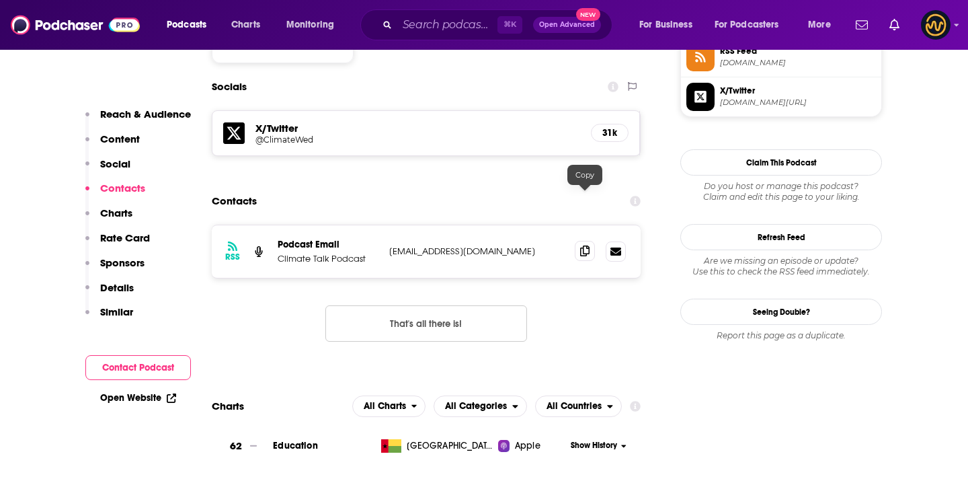
click at [583, 245] on icon at bounding box center [584, 250] width 9 height 11
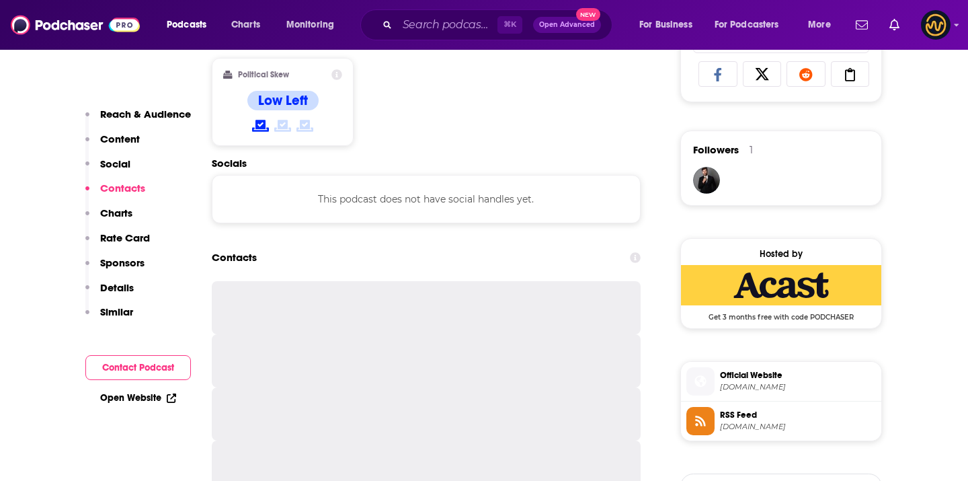
scroll to position [885, 0]
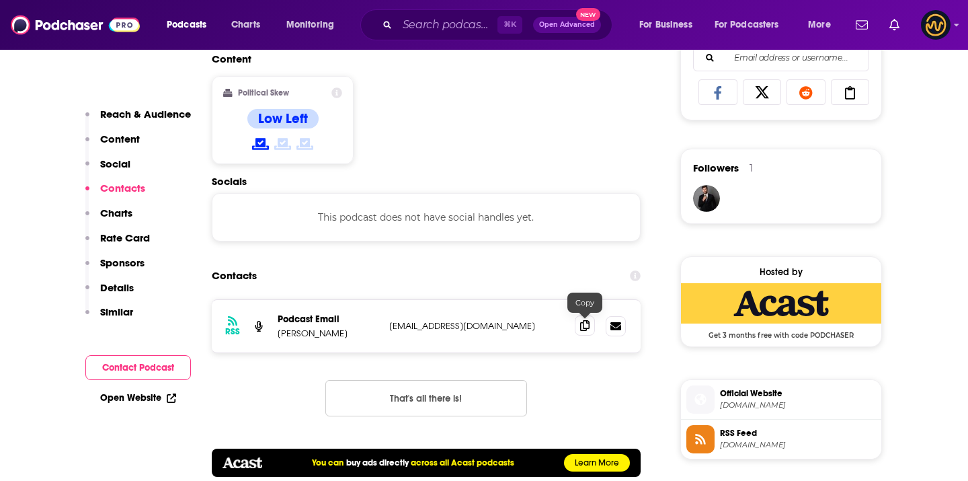
click at [585, 329] on icon at bounding box center [584, 325] width 9 height 11
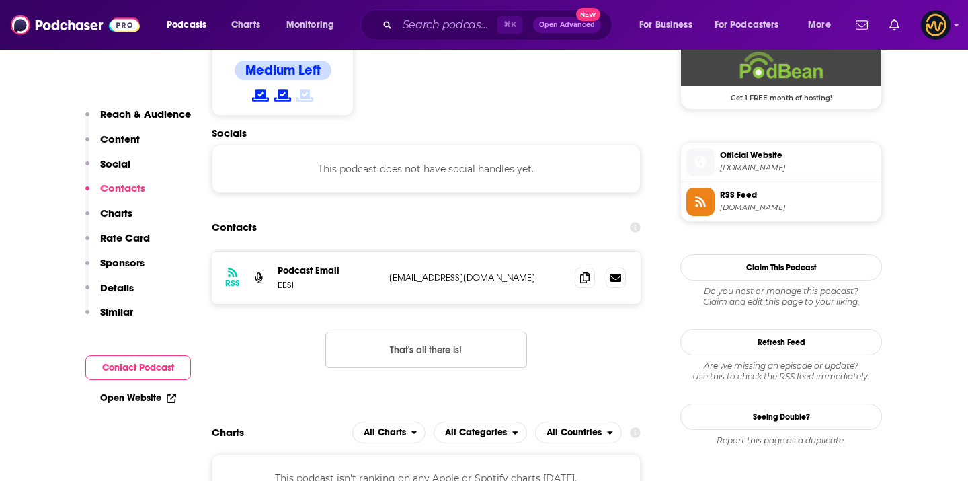
scroll to position [1128, 0]
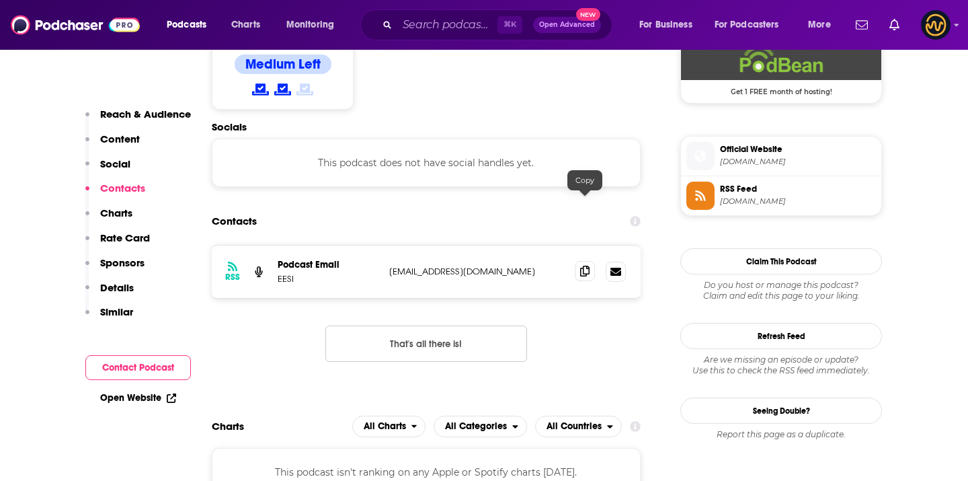
click at [581, 266] on icon at bounding box center [584, 271] width 9 height 11
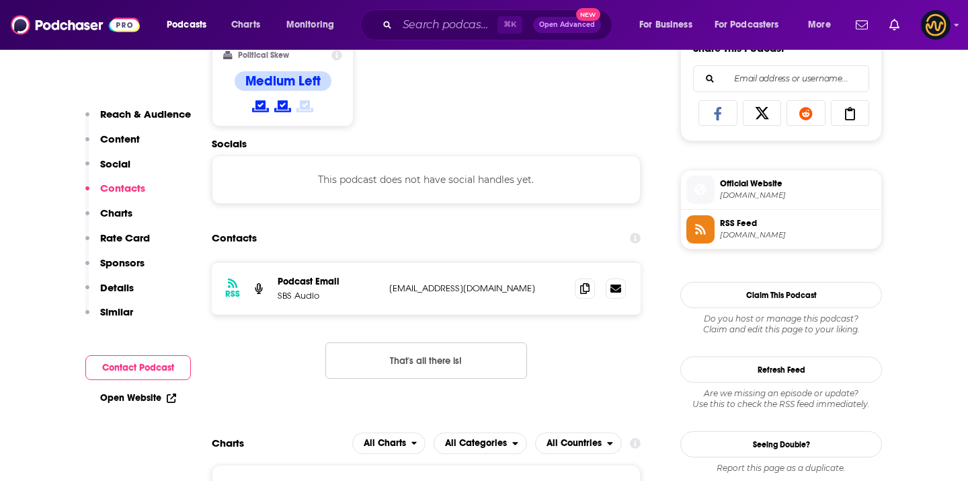
scroll to position [883, 0]
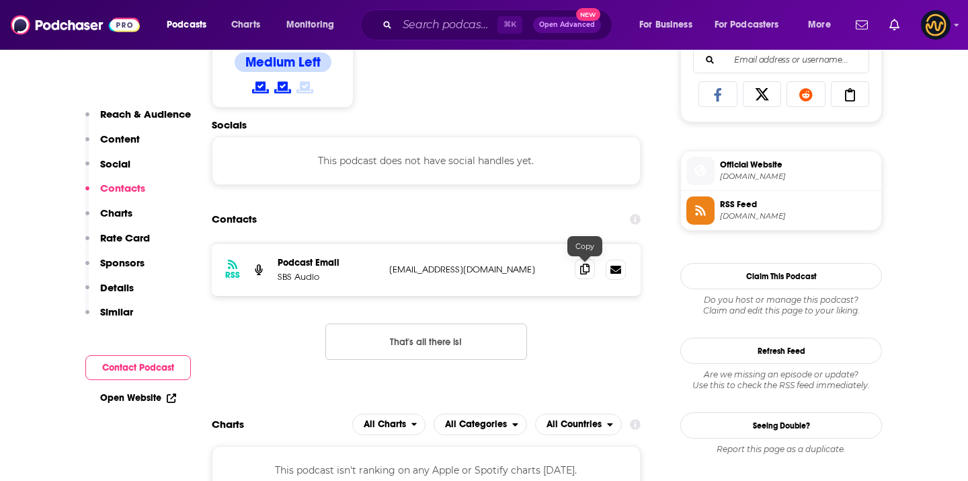
click at [580, 270] on icon at bounding box center [584, 269] width 9 height 11
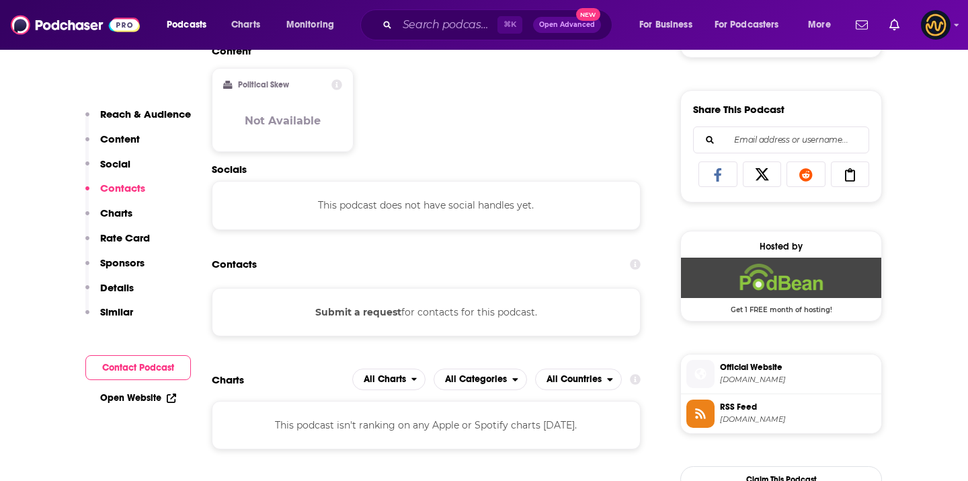
scroll to position [792, 0]
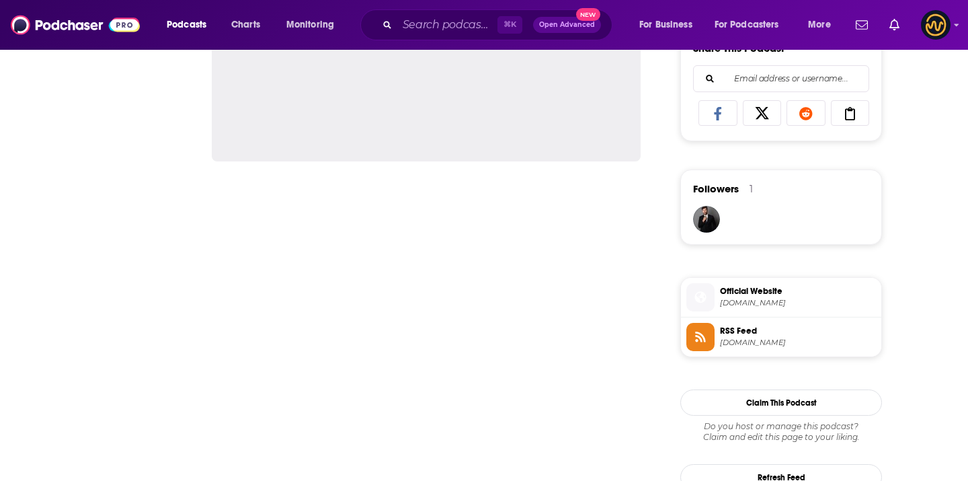
scroll to position [873, 0]
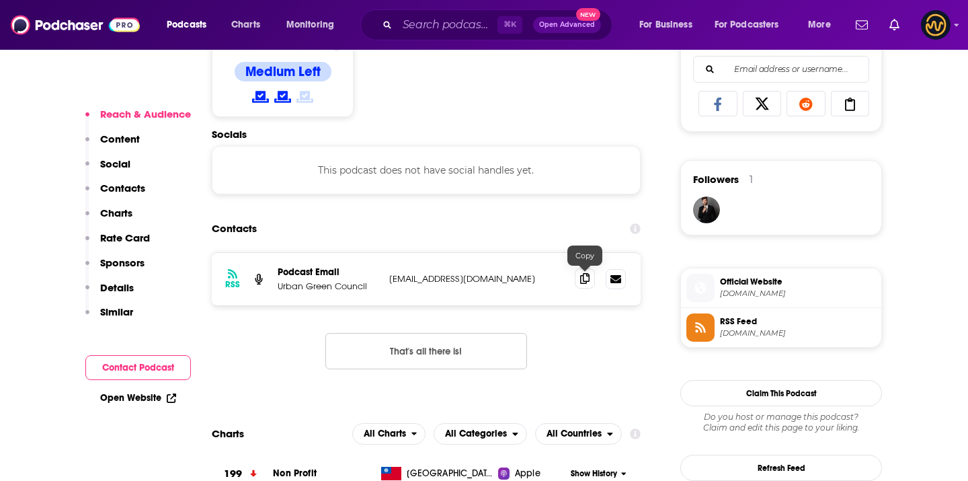
click at [585, 282] on icon at bounding box center [584, 278] width 9 height 11
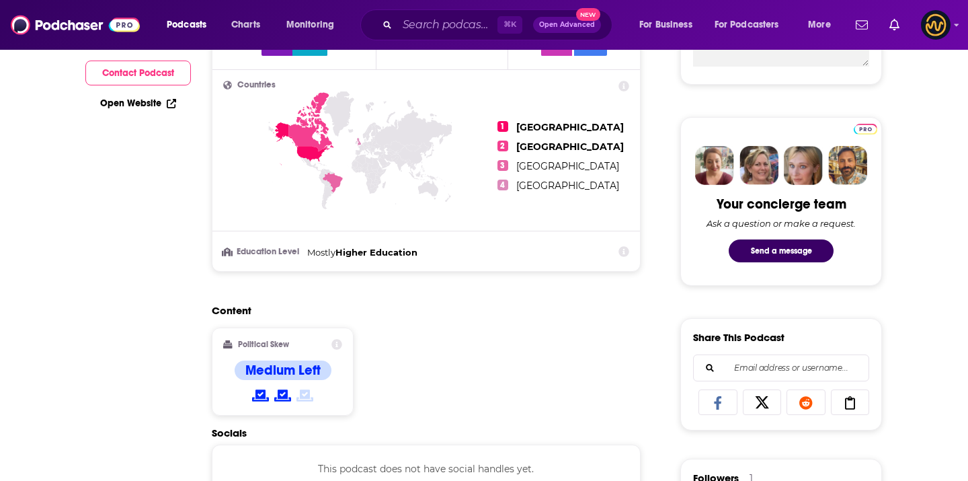
scroll to position [0, 0]
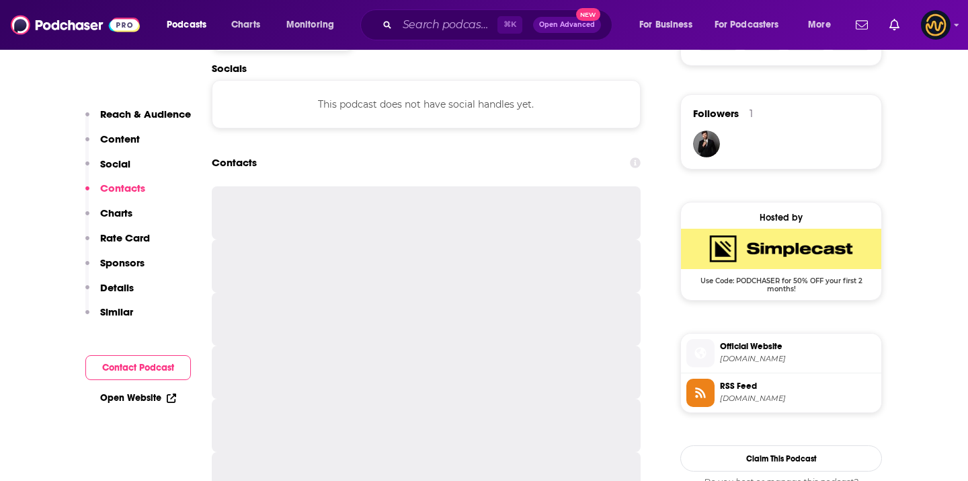
scroll to position [942, 0]
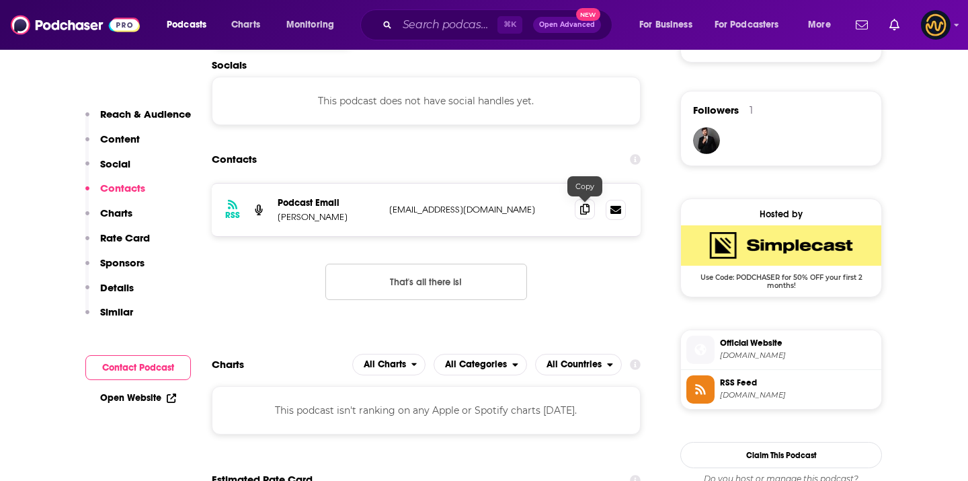
click at [587, 211] on icon at bounding box center [584, 209] width 9 height 11
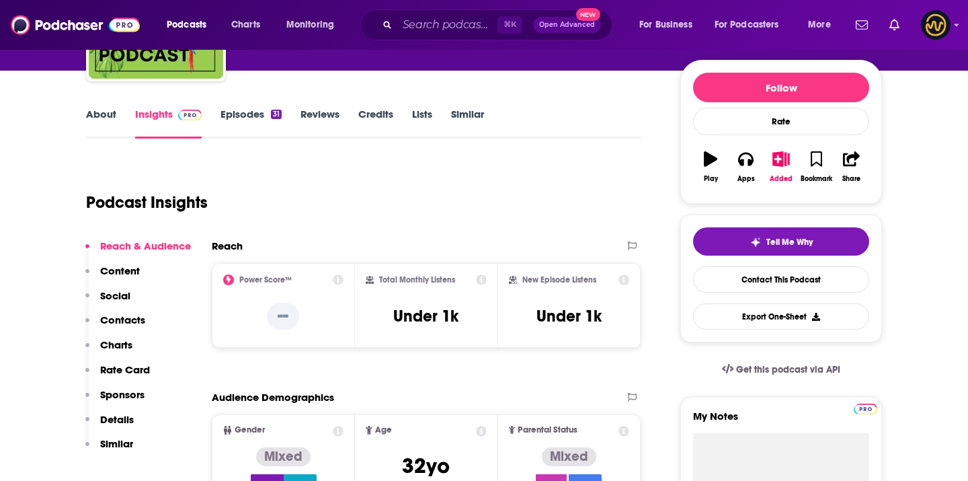
scroll to position [148, 0]
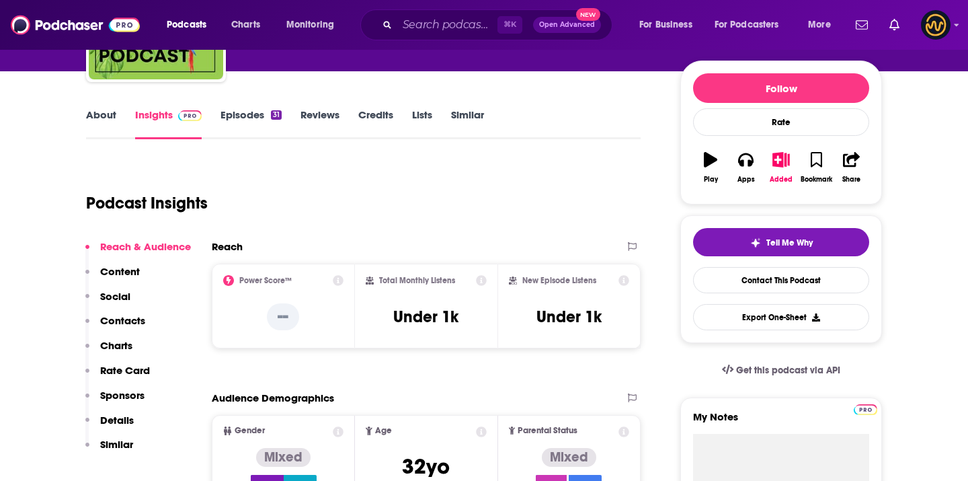
click at [113, 116] on link "About" at bounding box center [101, 123] width 30 height 31
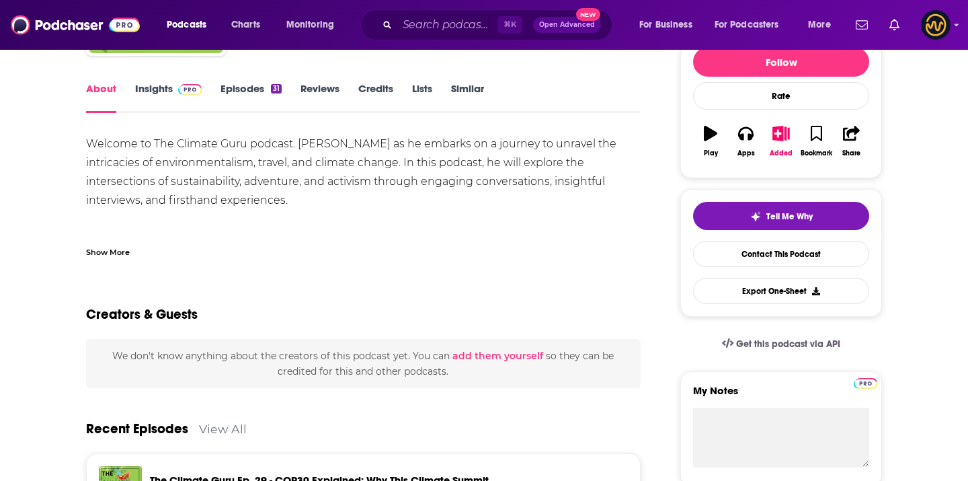
scroll to position [175, 0]
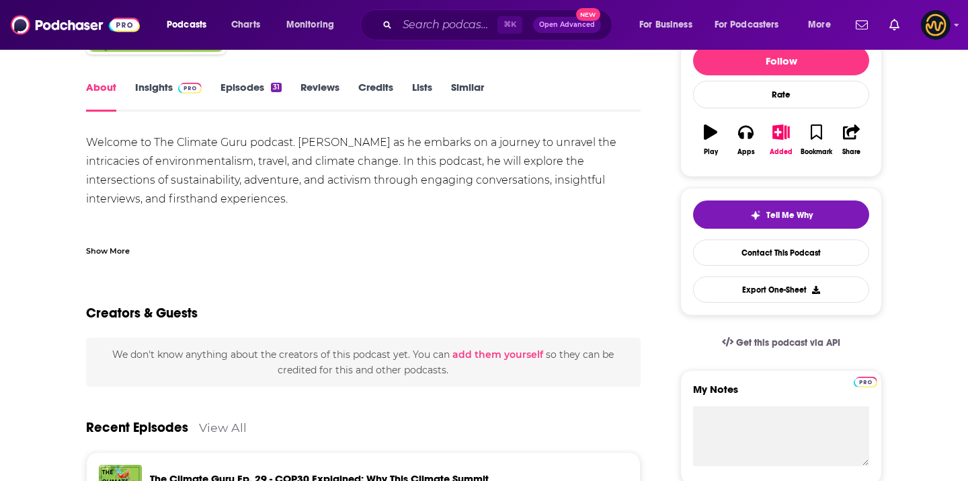
click at [171, 90] on link "Insights" at bounding box center [168, 96] width 67 height 31
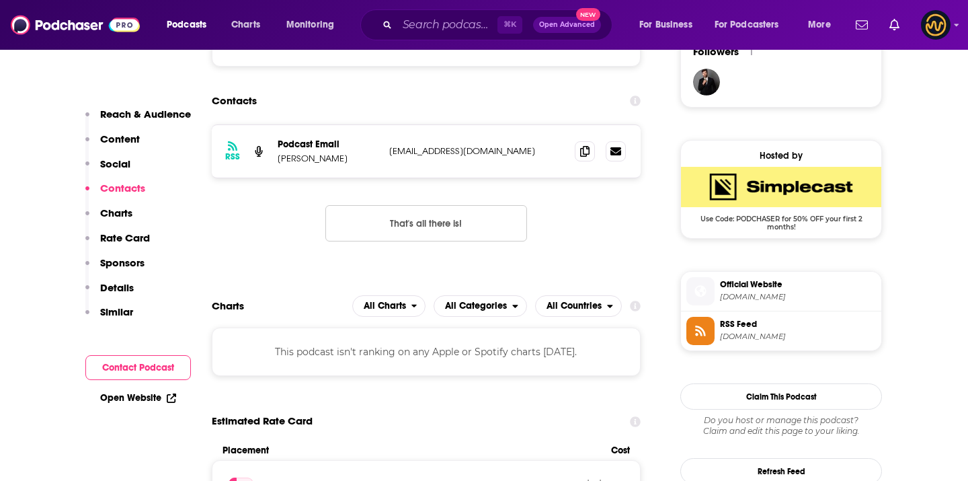
scroll to position [1018, 0]
